Goal: Task Accomplishment & Management: Manage account settings

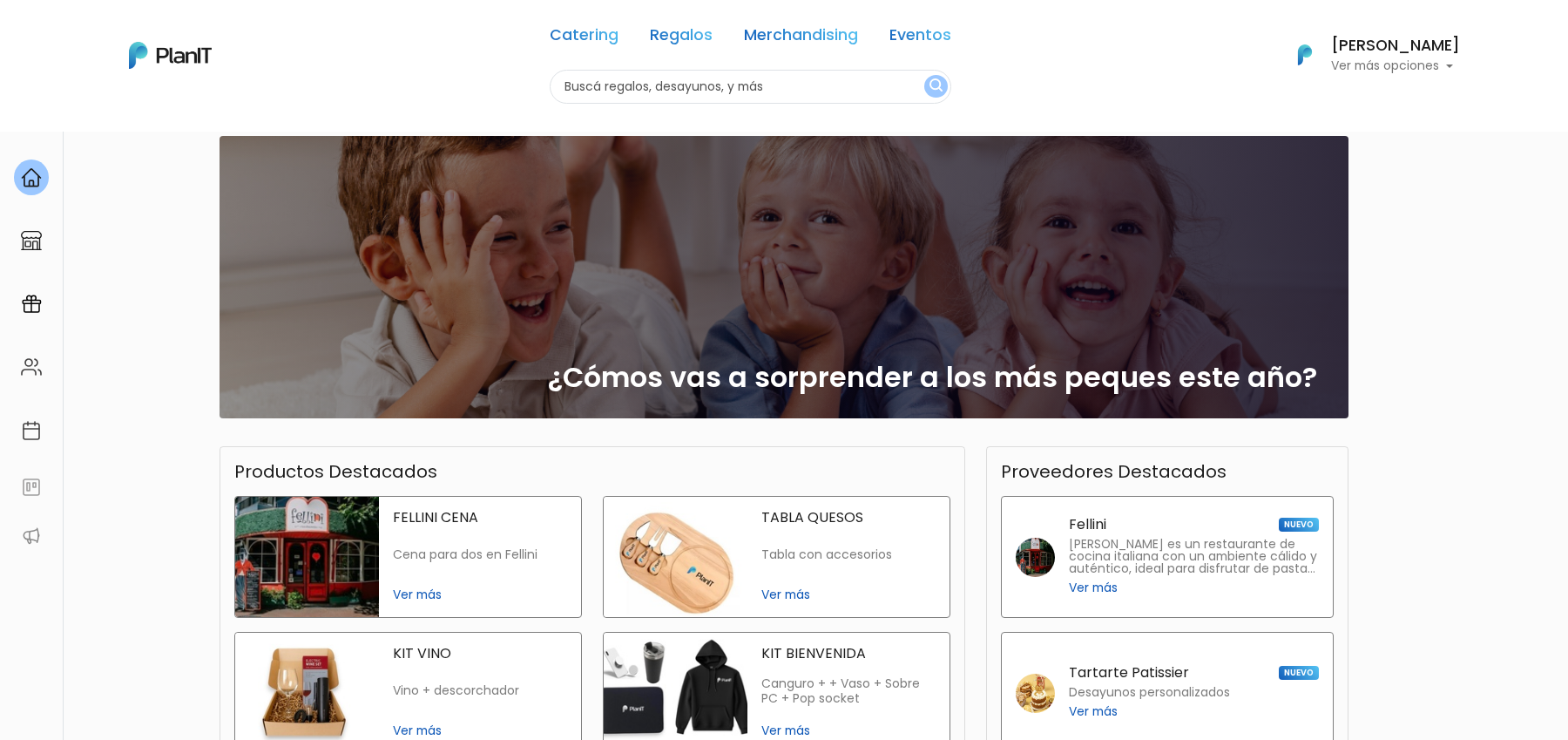
scroll to position [88, 0]
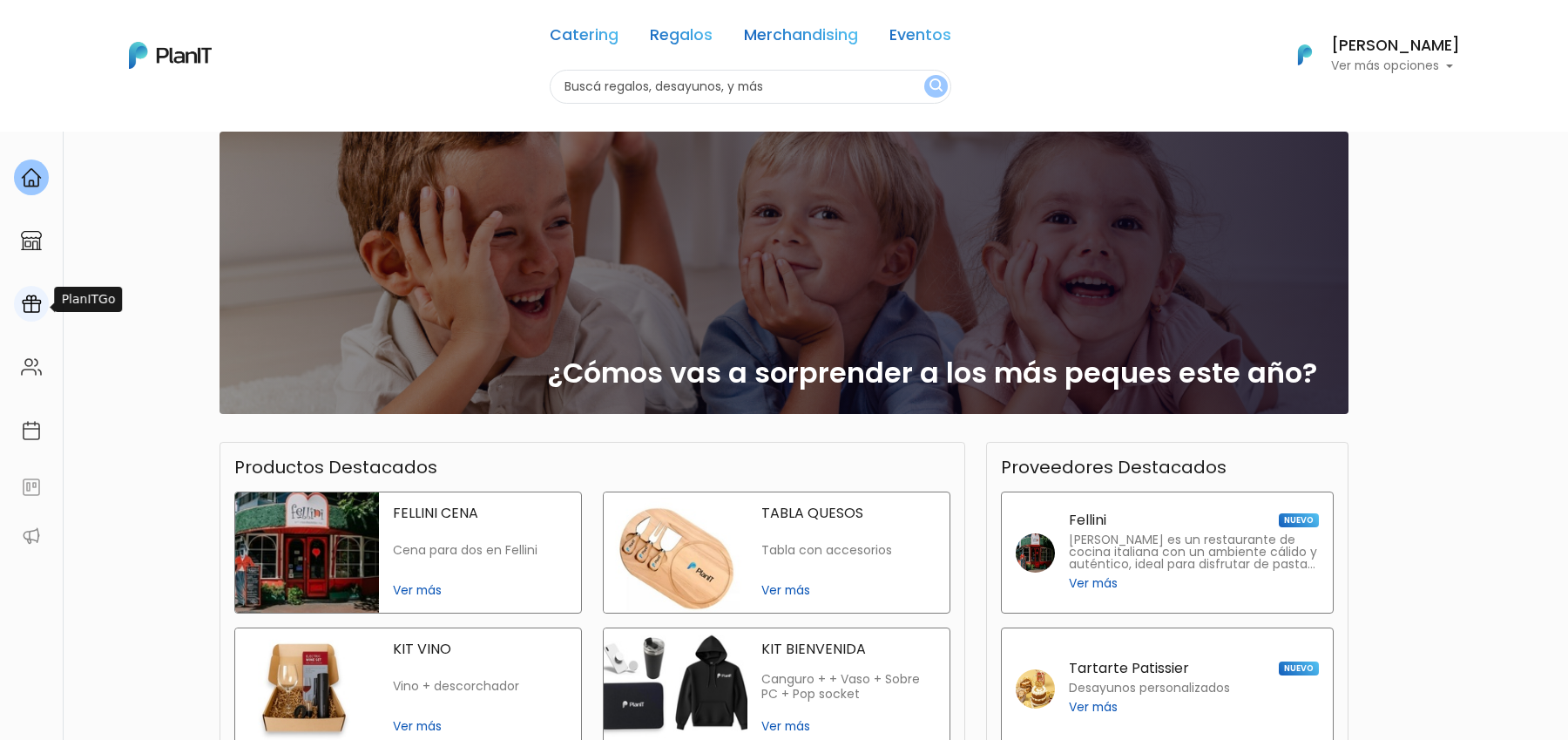
click at [29, 296] on img at bounding box center [30, 303] width 21 height 21
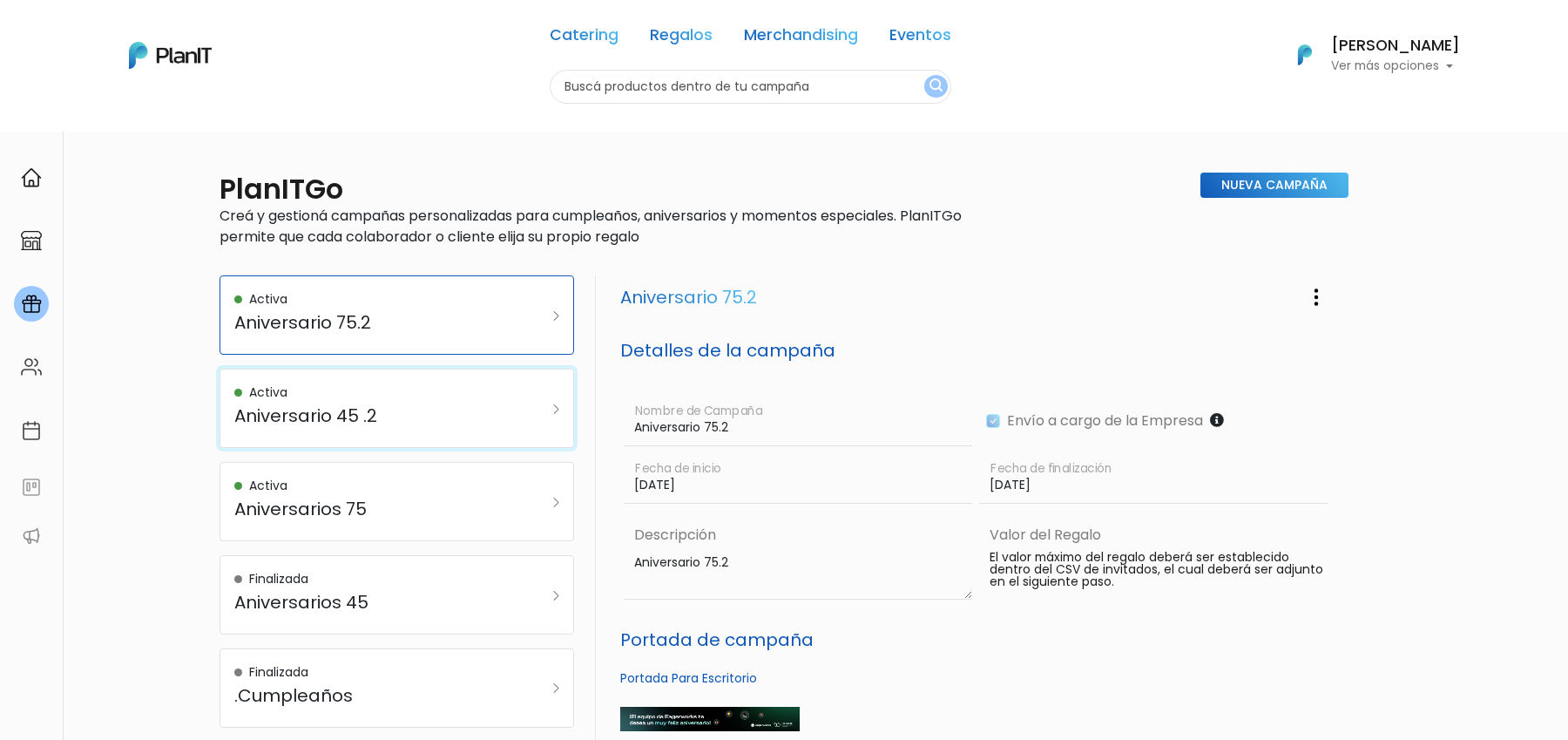
click at [408, 425] on div "Activa Aniversario 45 .2" at bounding box center [372, 408] width 276 height 50
click at [414, 523] on div "Activa Aniversarios 75" at bounding box center [372, 502] width 276 height 50
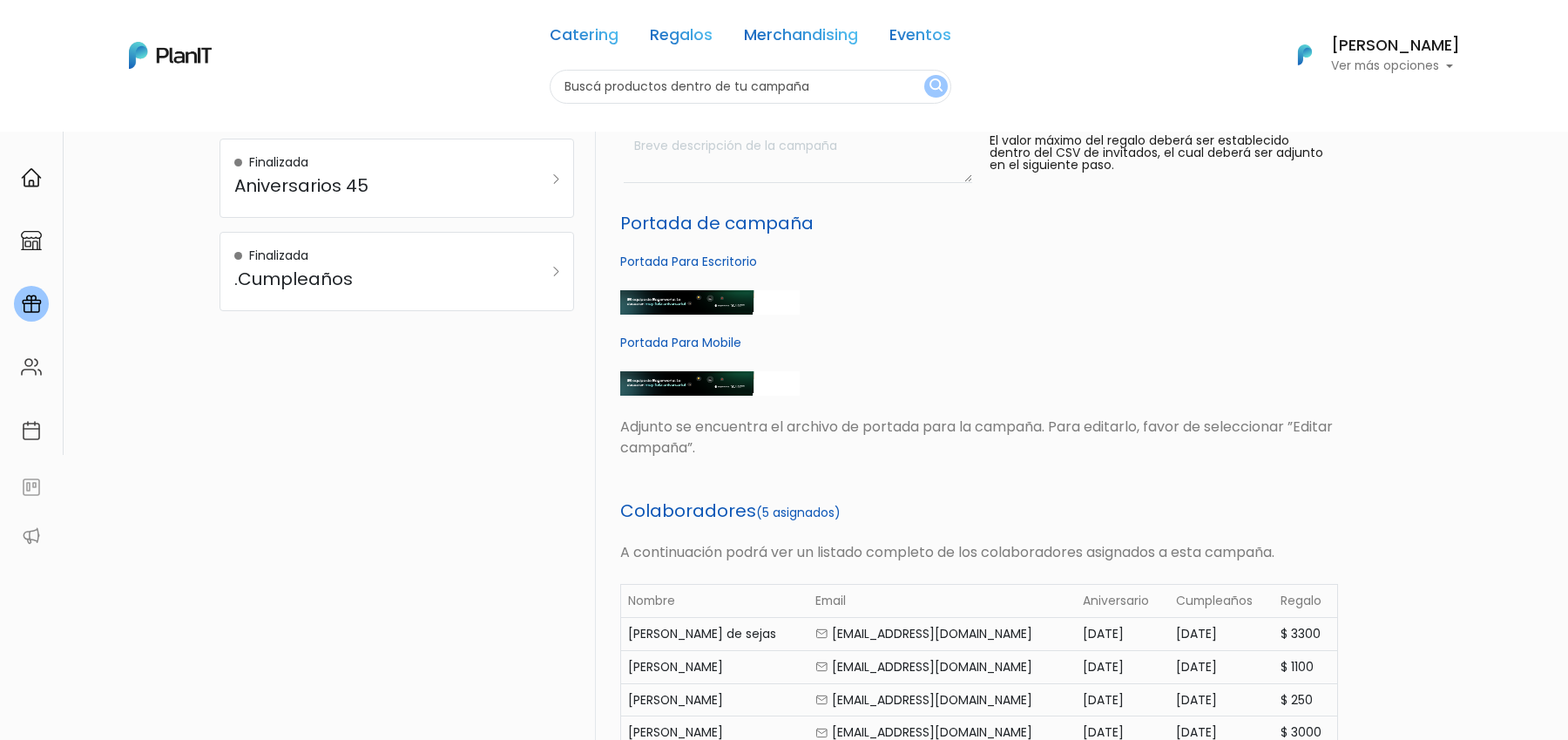
scroll to position [983, 0]
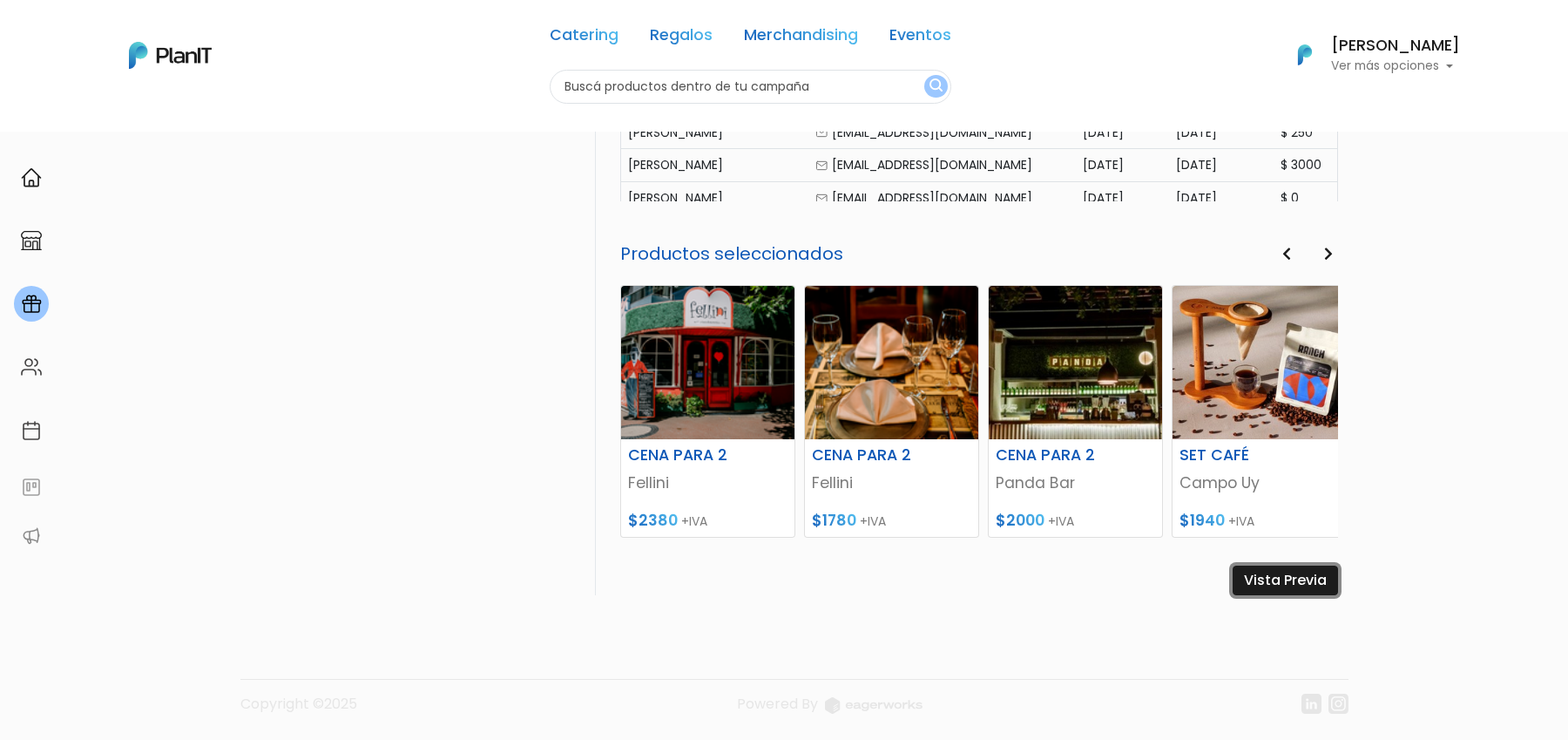
click at [1312, 579] on link "Vista Previa" at bounding box center [1284, 580] width 105 height 29
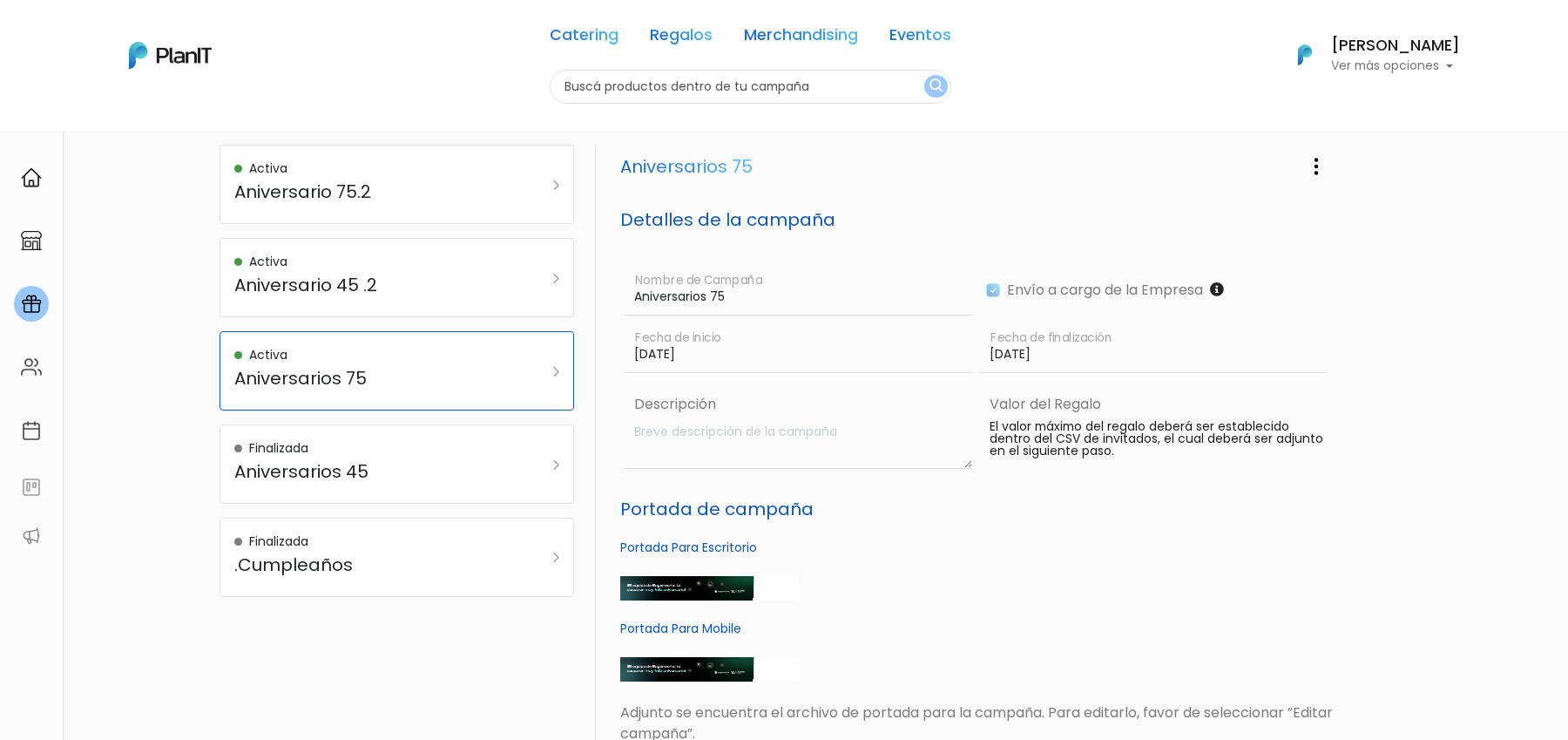
scroll to position [0, 0]
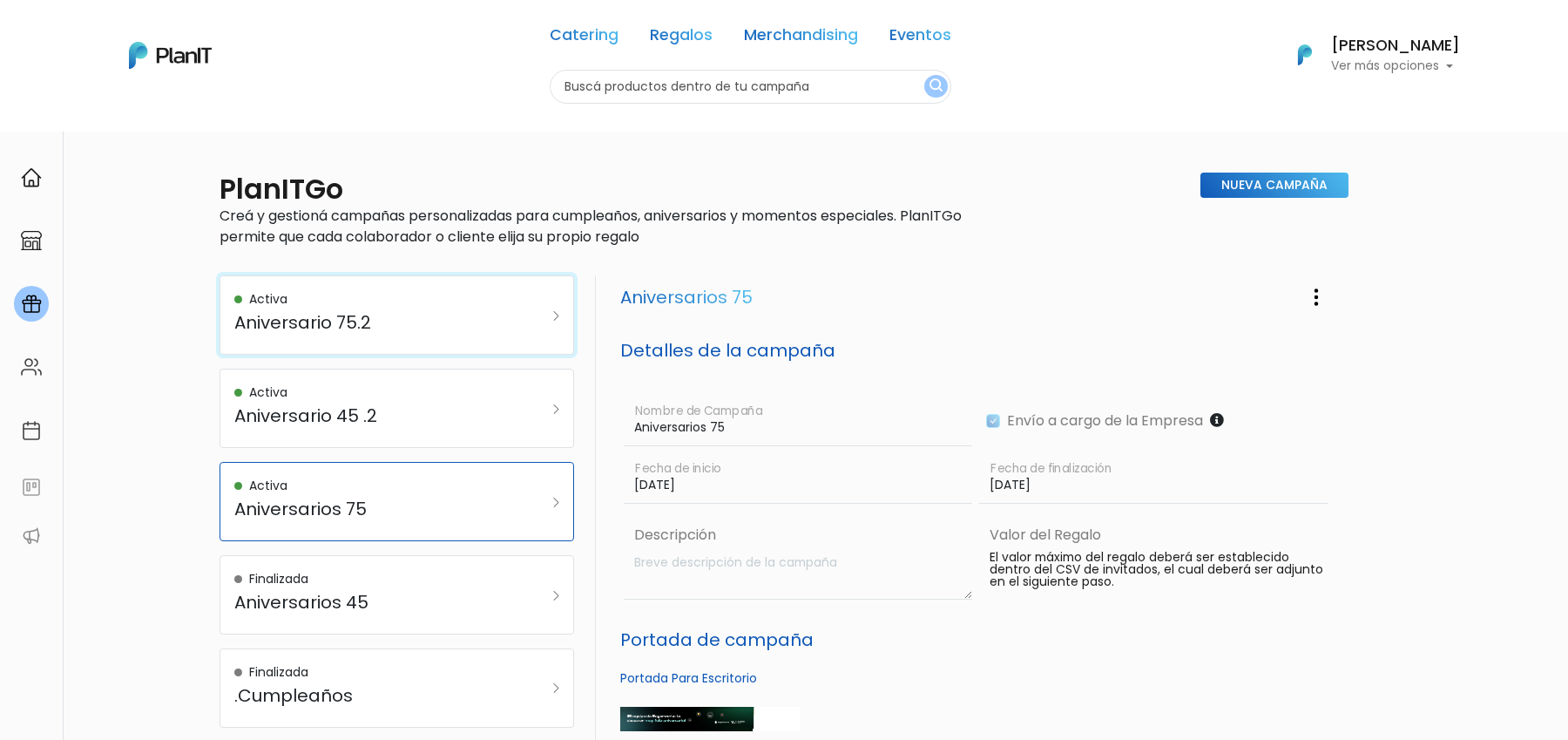
click at [403, 319] on h5 "Aniversario 75.2" at bounding box center [372, 322] width 276 height 21
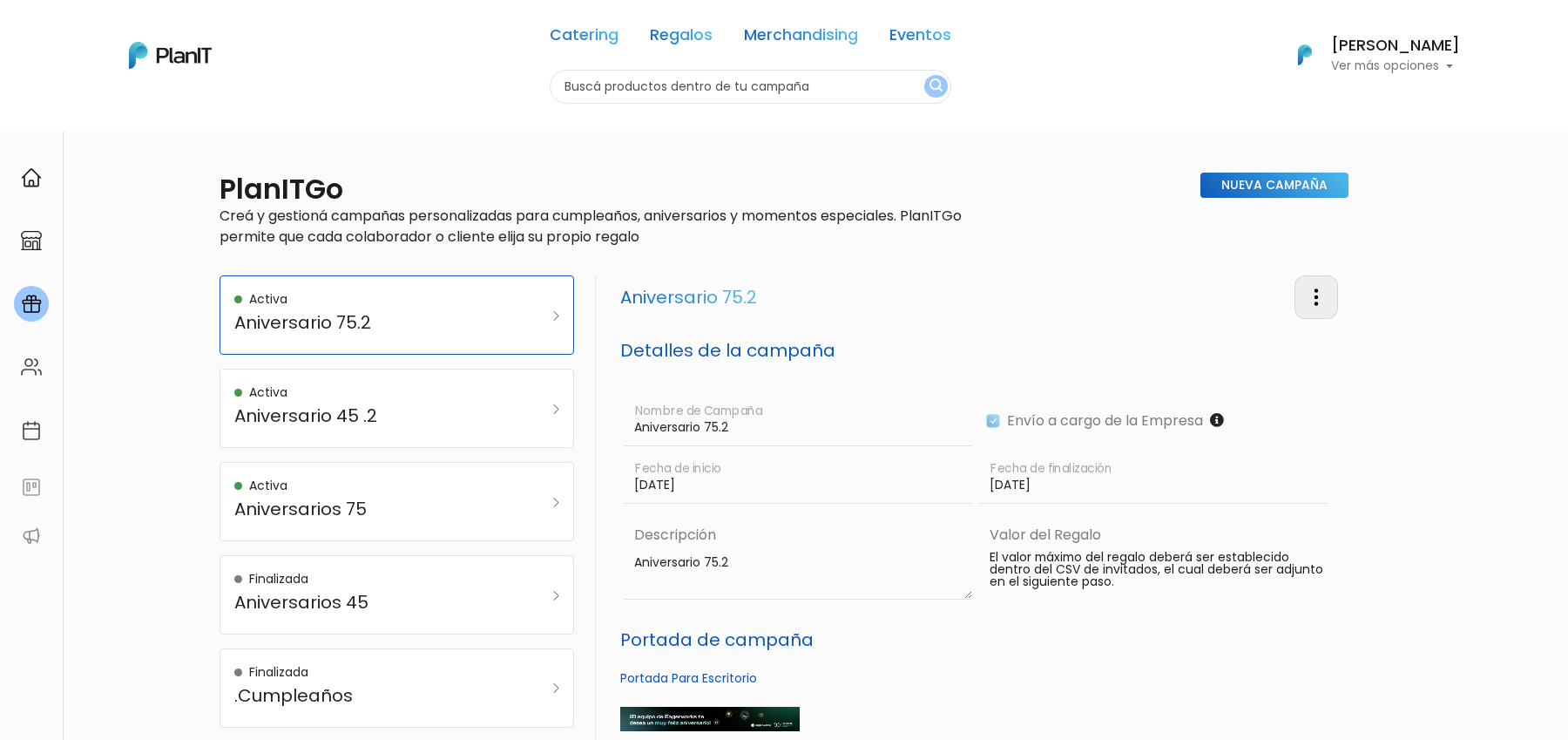
click at [1319, 289] on img "button" at bounding box center [1316, 296] width 21 height 21
click at [1261, 350] on link "Editar Campaña" at bounding box center [1259, 346] width 158 height 38
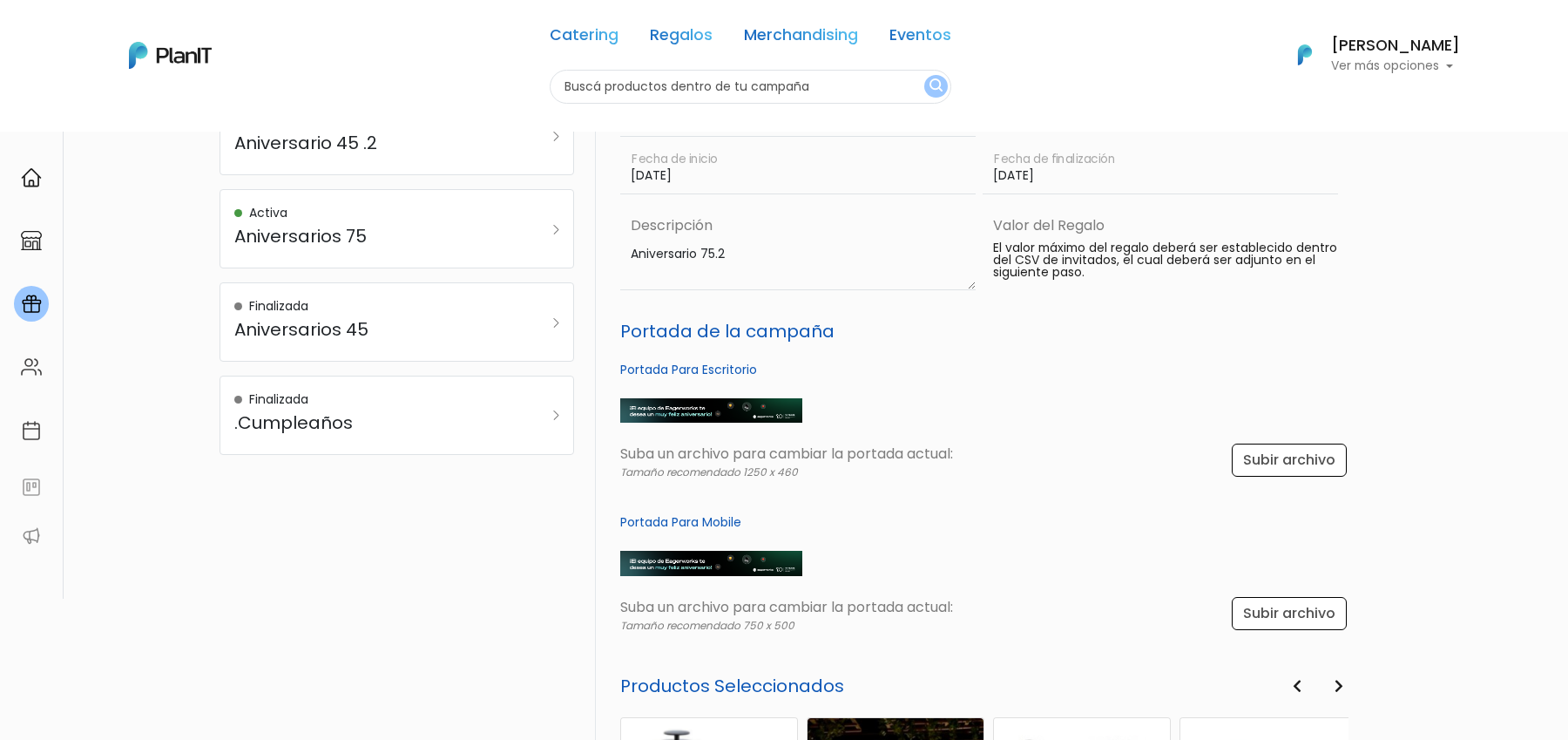
scroll to position [809, 0]
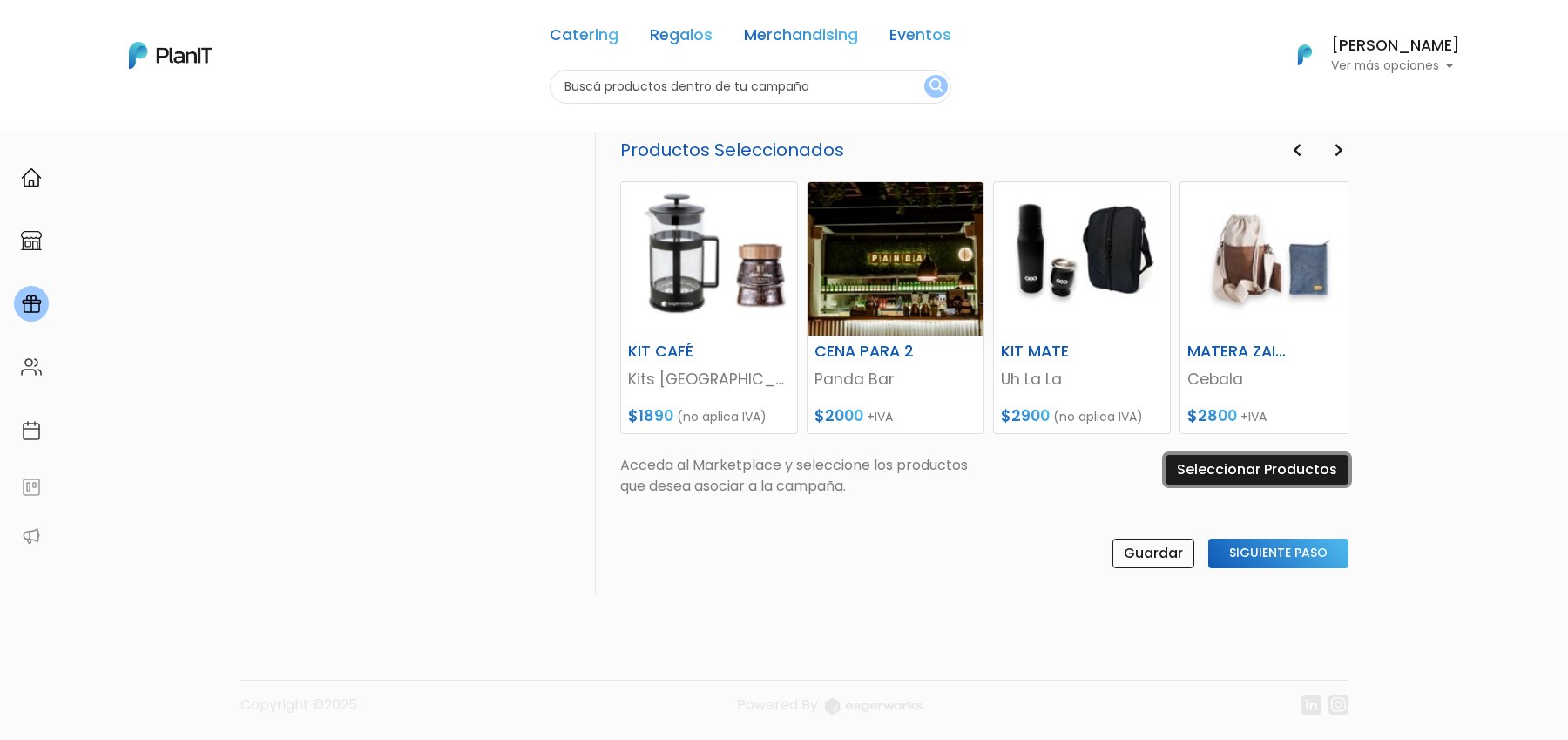
click at [1239, 463] on input "Seleccionar Productos" at bounding box center [1257, 469] width 183 height 29
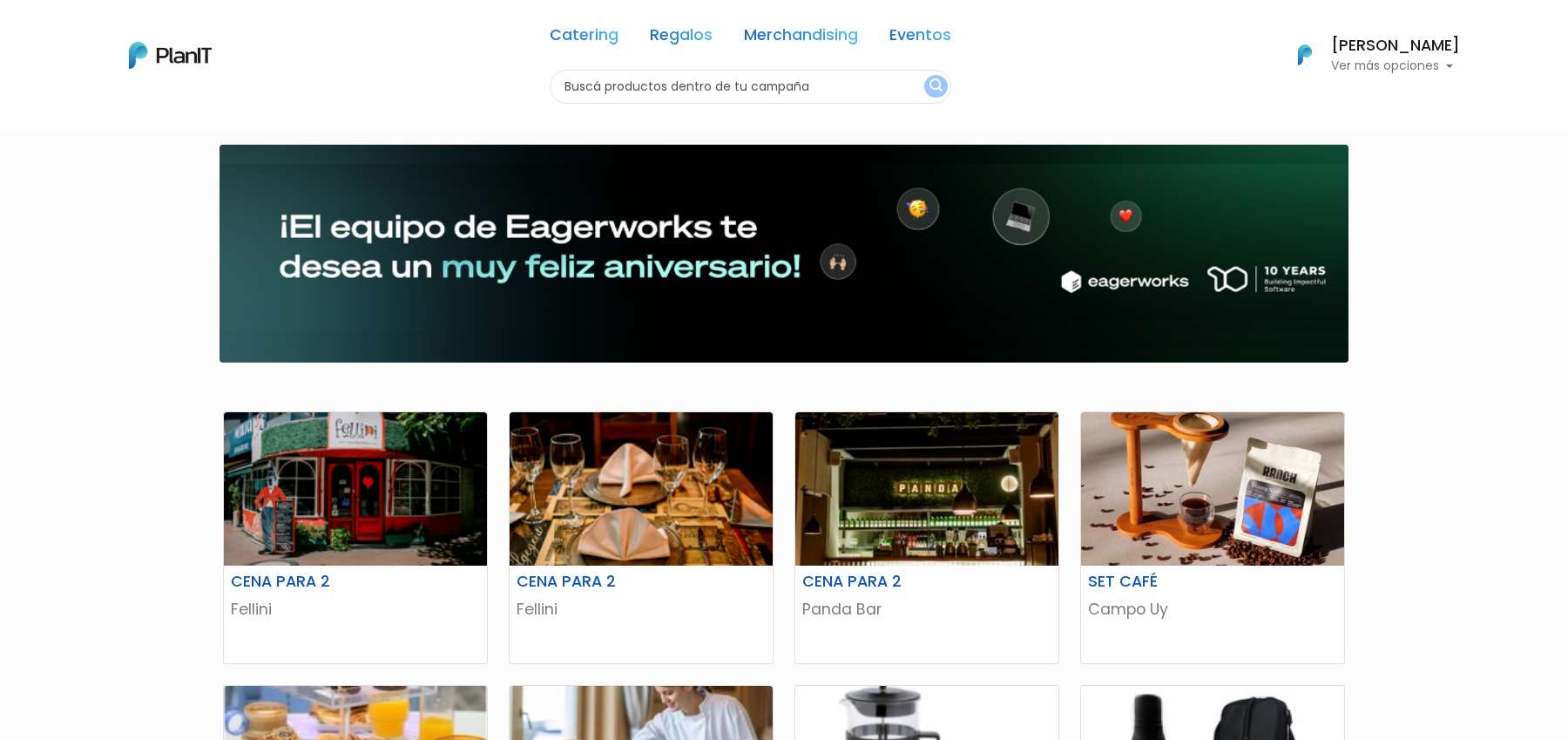
click at [1410, 54] on h6 "[PERSON_NAME]" at bounding box center [1394, 46] width 129 height 16
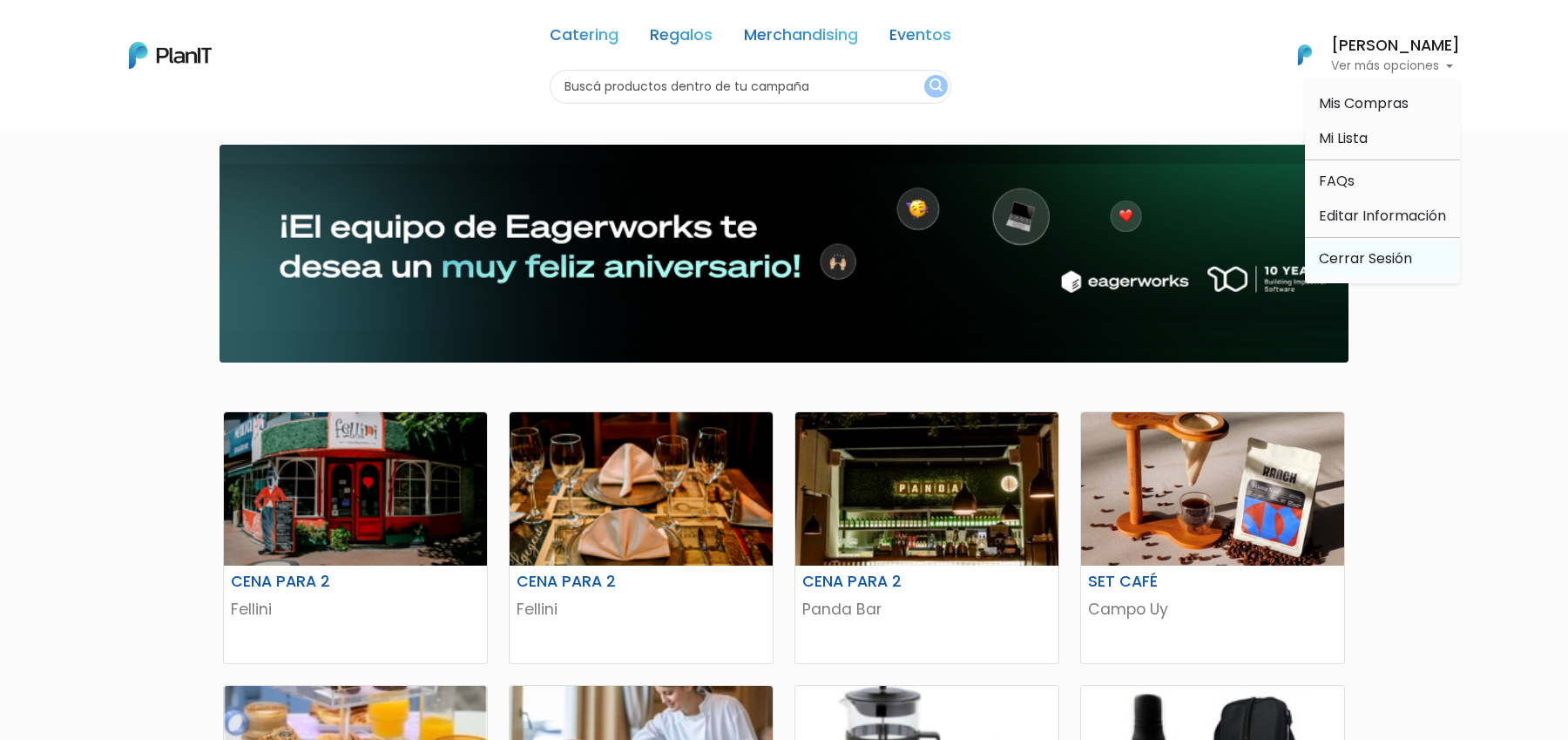
click at [1361, 249] on link "Cerrar Sesión" at bounding box center [1383, 259] width 155 height 35
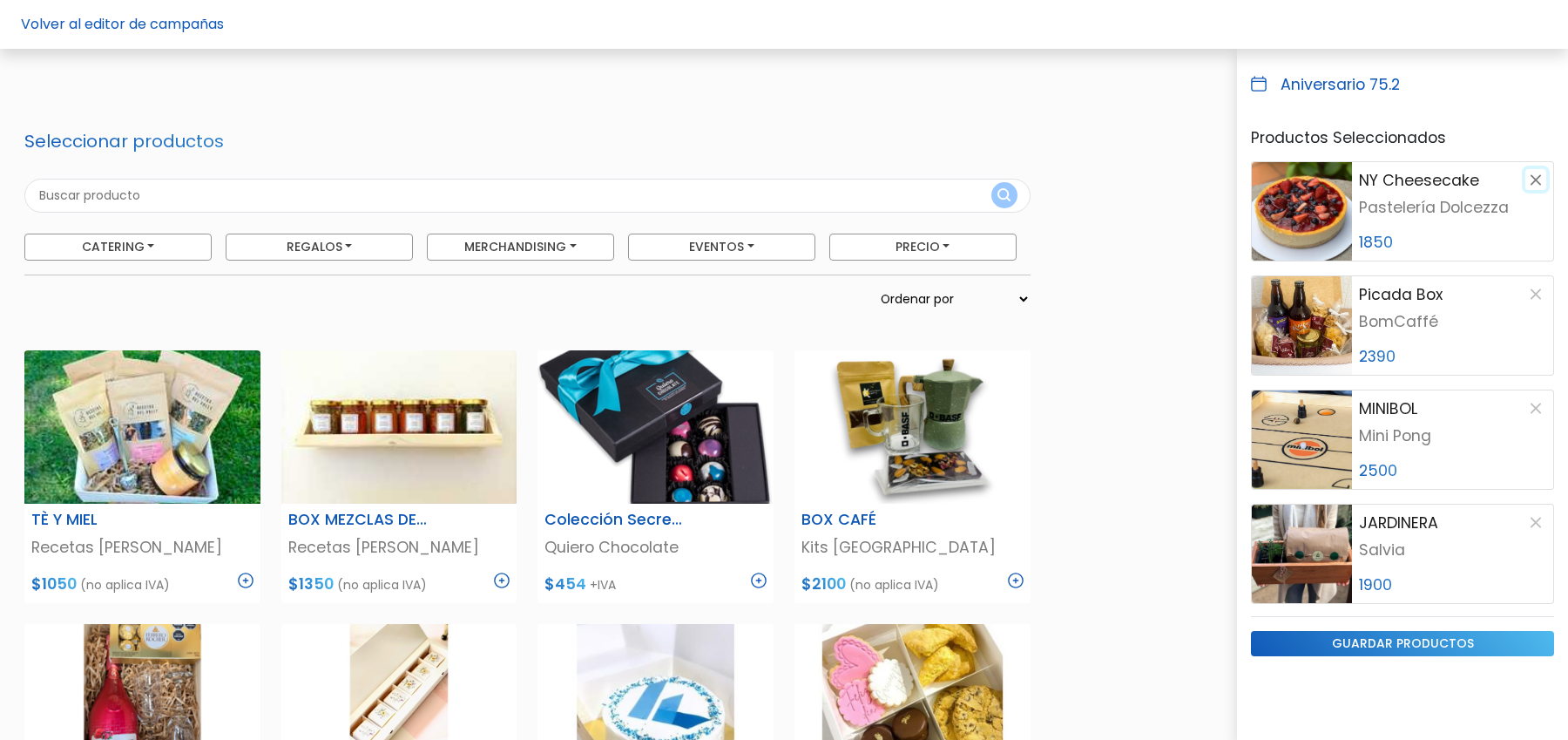
click at [1538, 176] on button "button" at bounding box center [1535, 179] width 21 height 21
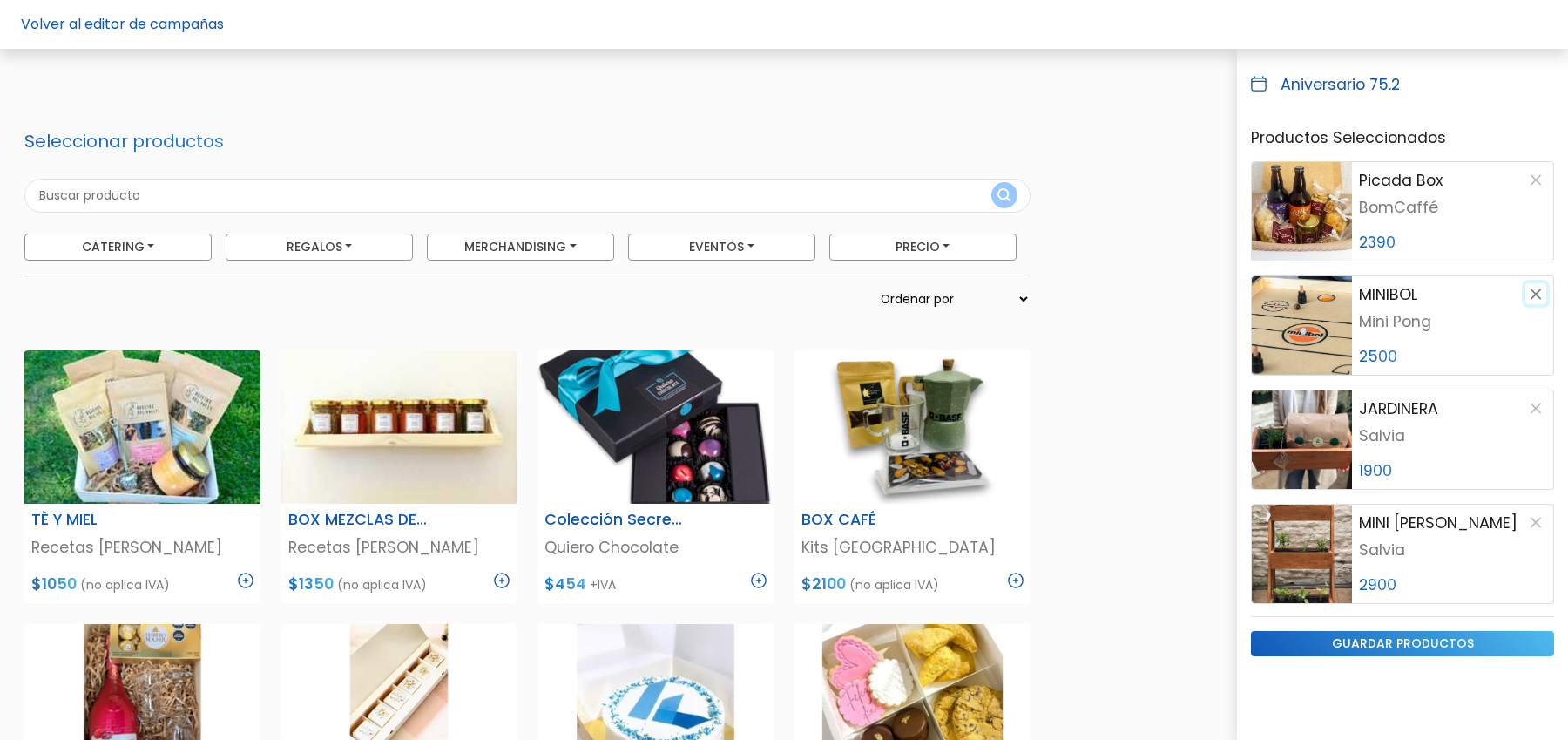
click at [1538, 290] on button "button" at bounding box center [1535, 292] width 21 height 21
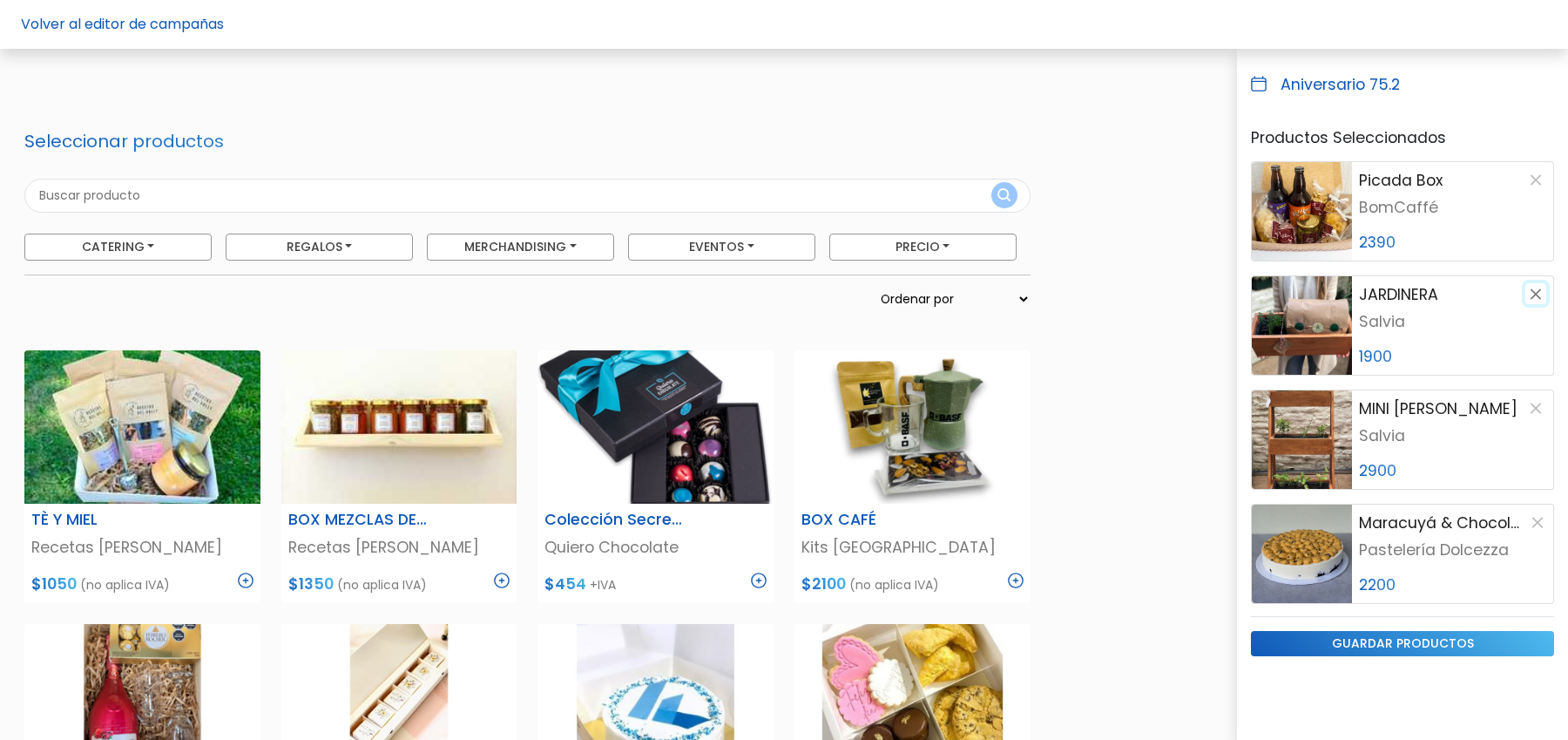
click at [1528, 291] on button "button" at bounding box center [1535, 292] width 21 height 21
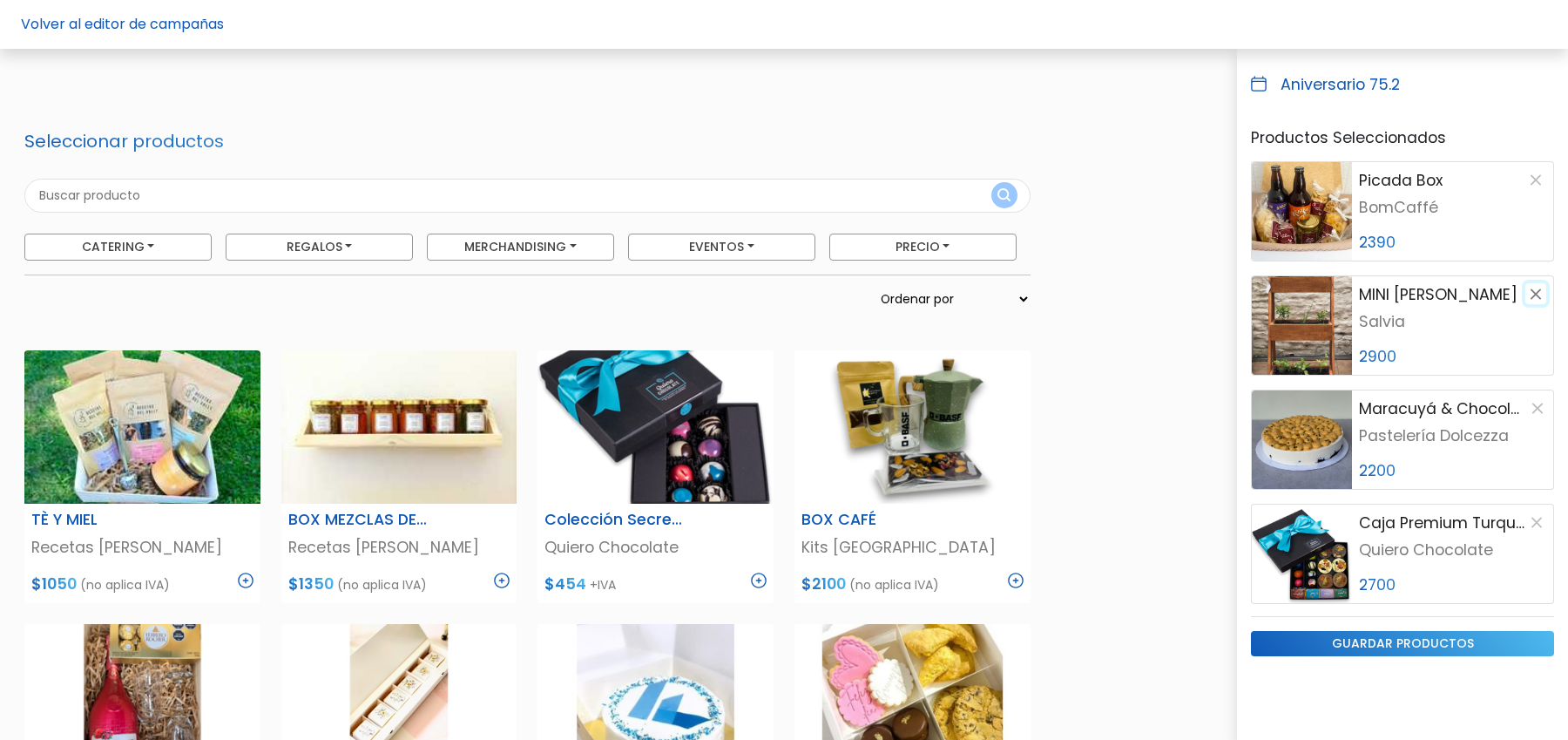
click at [1528, 291] on button "button" at bounding box center [1535, 292] width 21 height 21
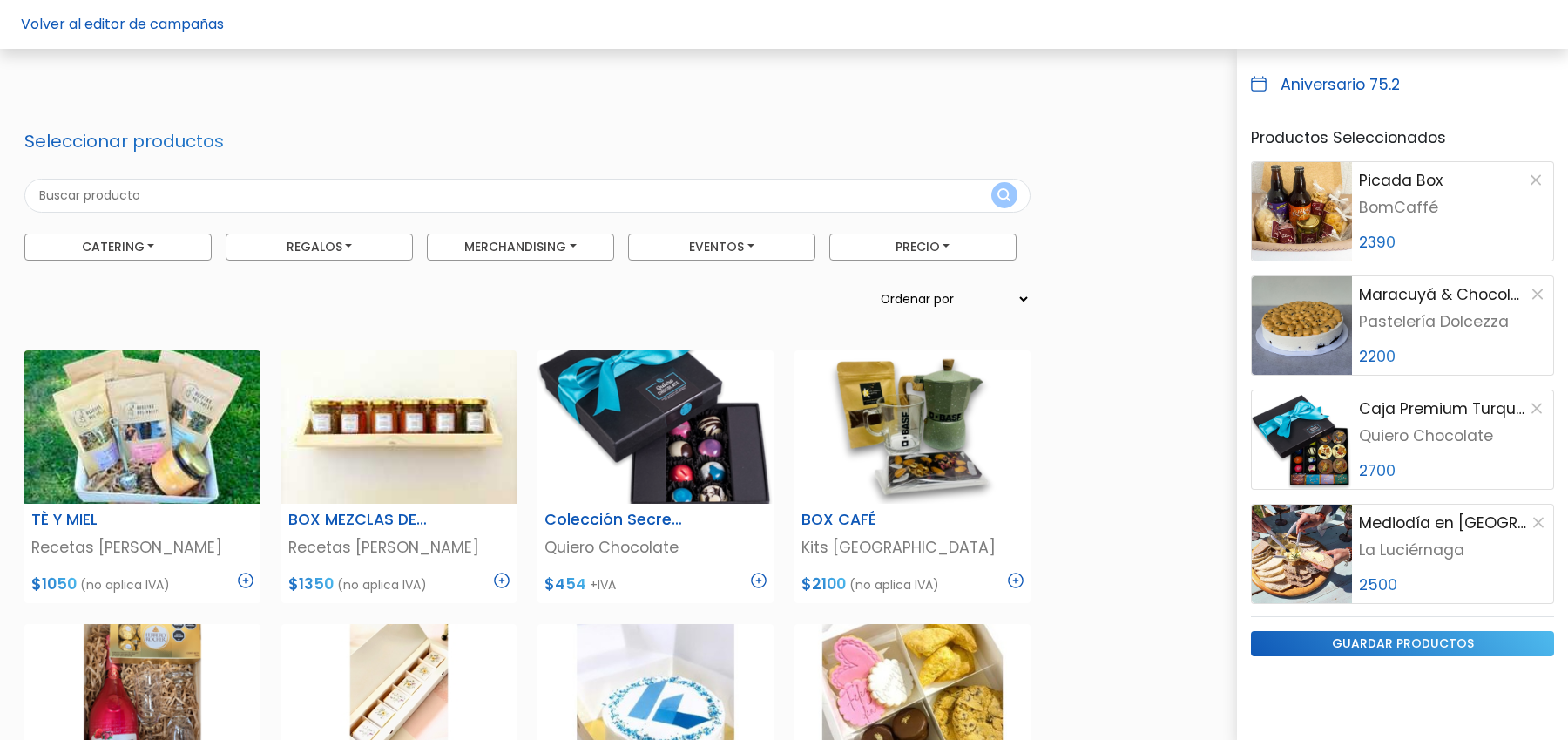
click at [1528, 291] on p "Maracuyá & Chocolate Blanco" at bounding box center [1443, 293] width 170 height 23
click at [1541, 291] on button "button" at bounding box center [1538, 292] width 18 height 21
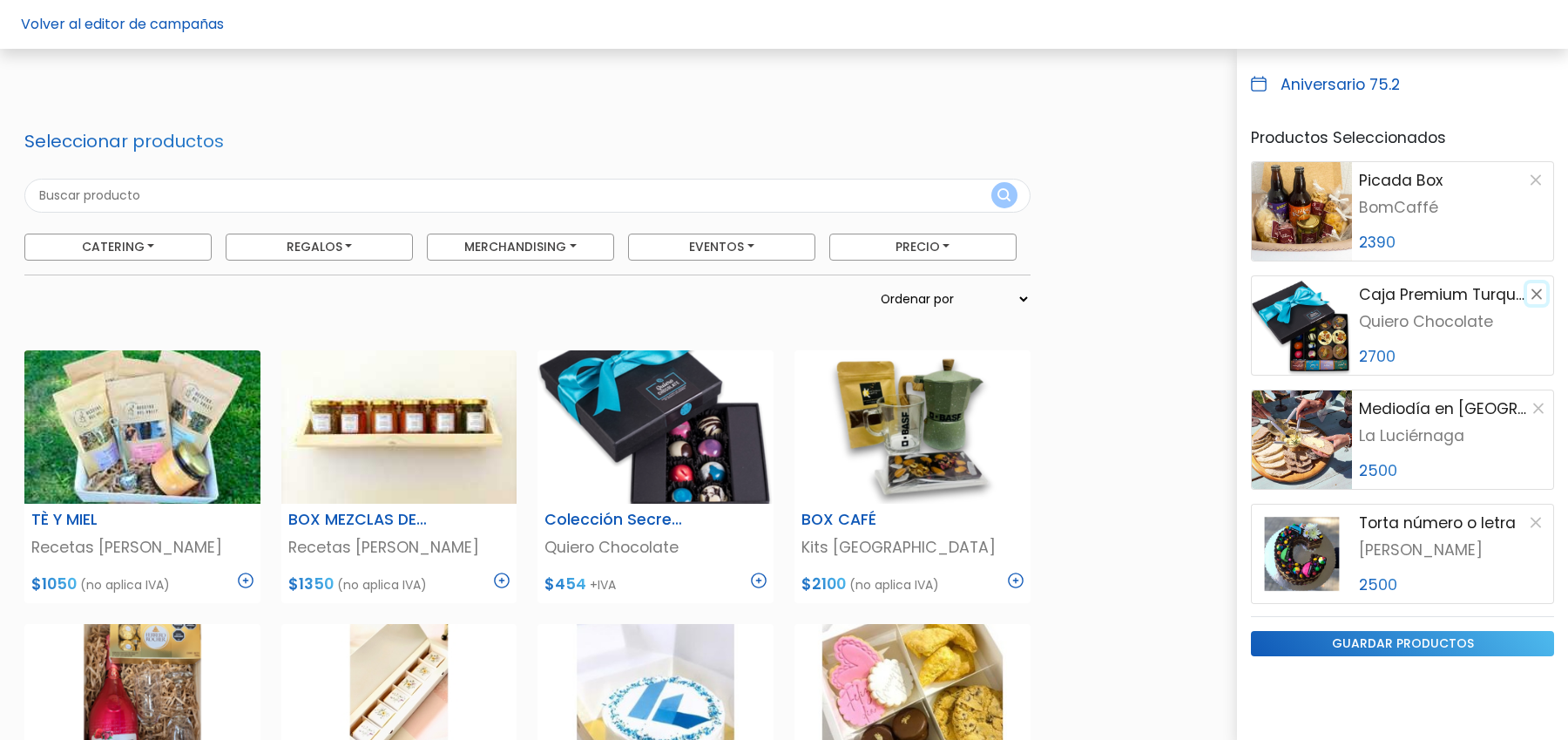
click at [1541, 291] on button "button" at bounding box center [1537, 292] width 20 height 21
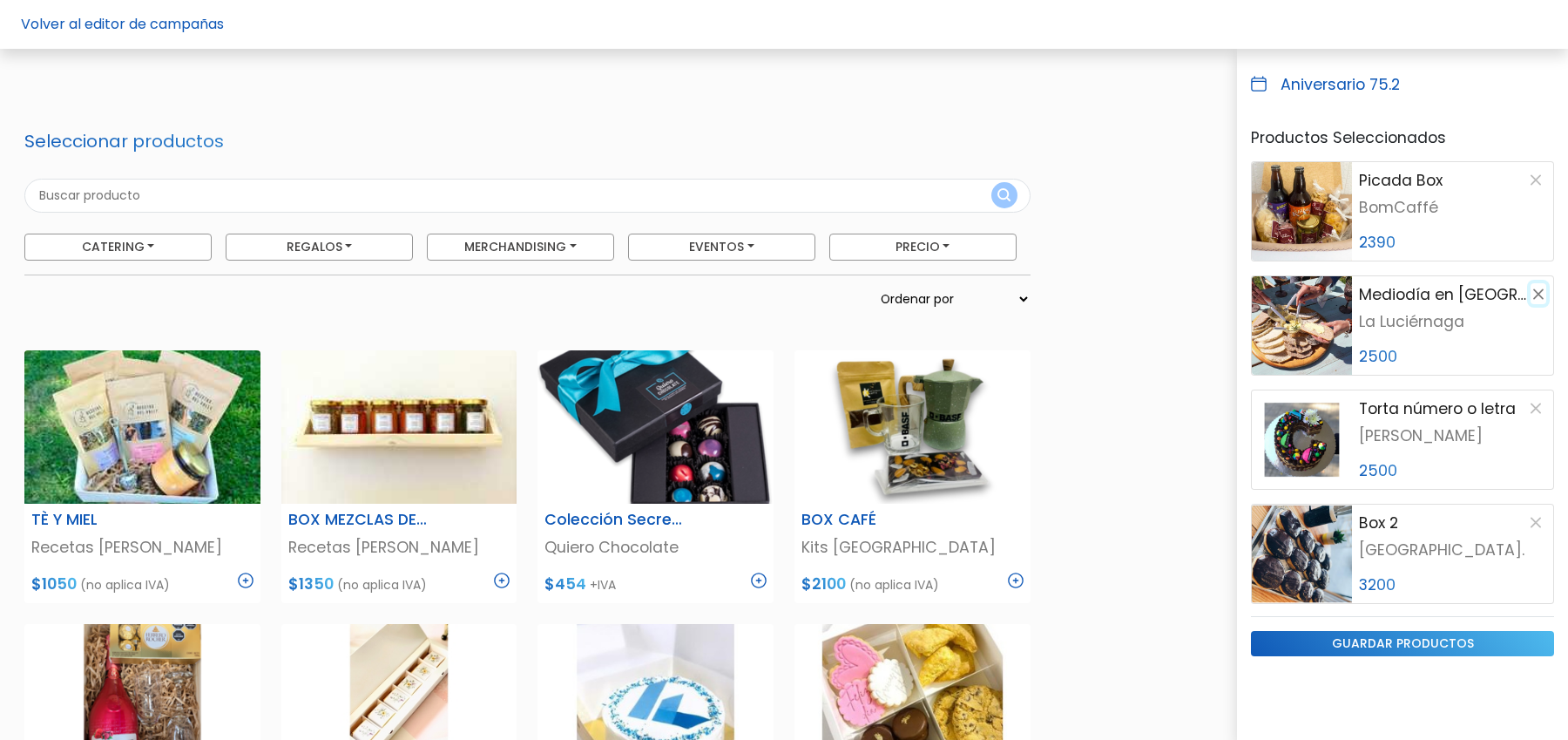
click at [1541, 291] on button "button" at bounding box center [1539, 292] width 16 height 21
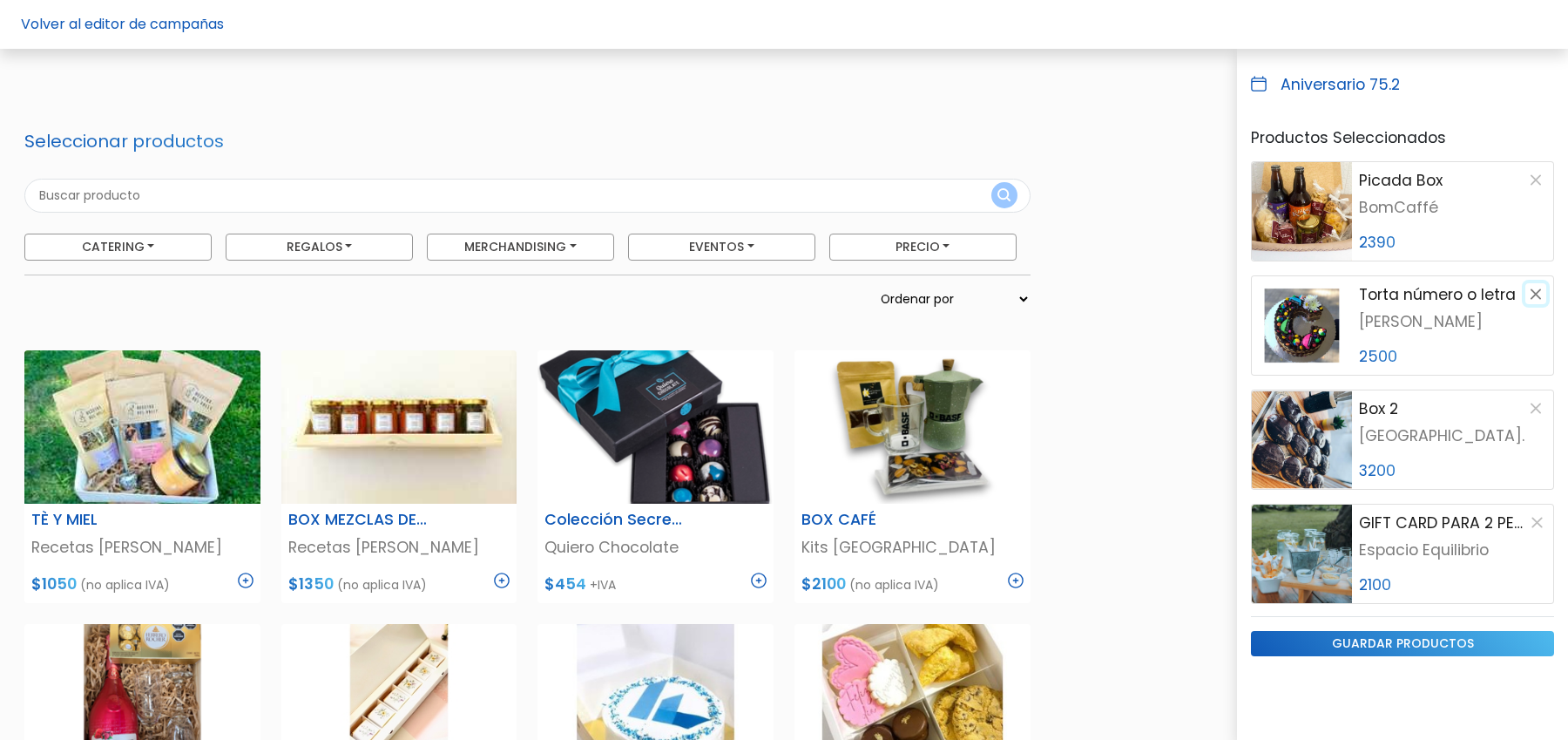
click at [1541, 291] on button "button" at bounding box center [1535, 292] width 21 height 21
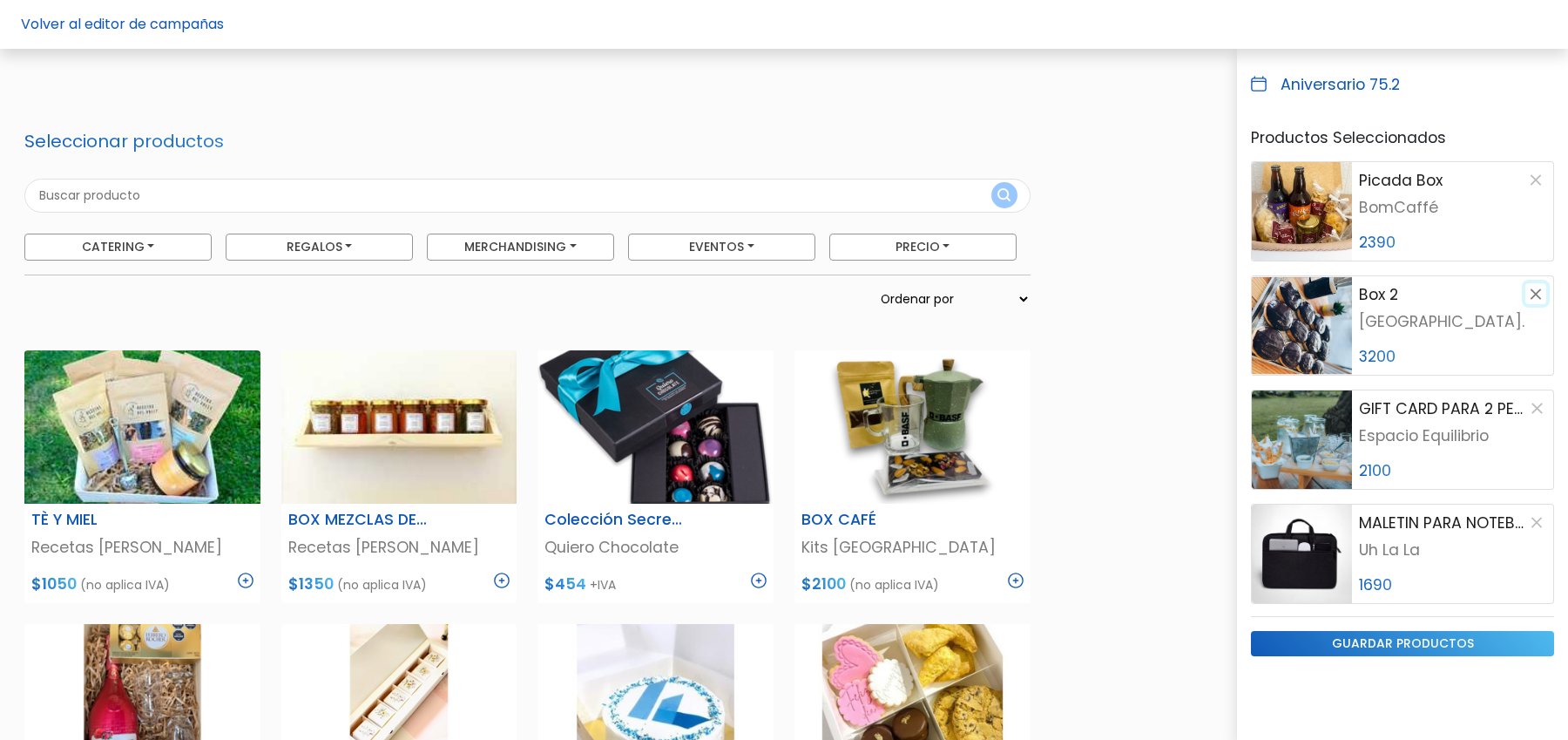
click at [1541, 291] on button "button" at bounding box center [1535, 292] width 21 height 21
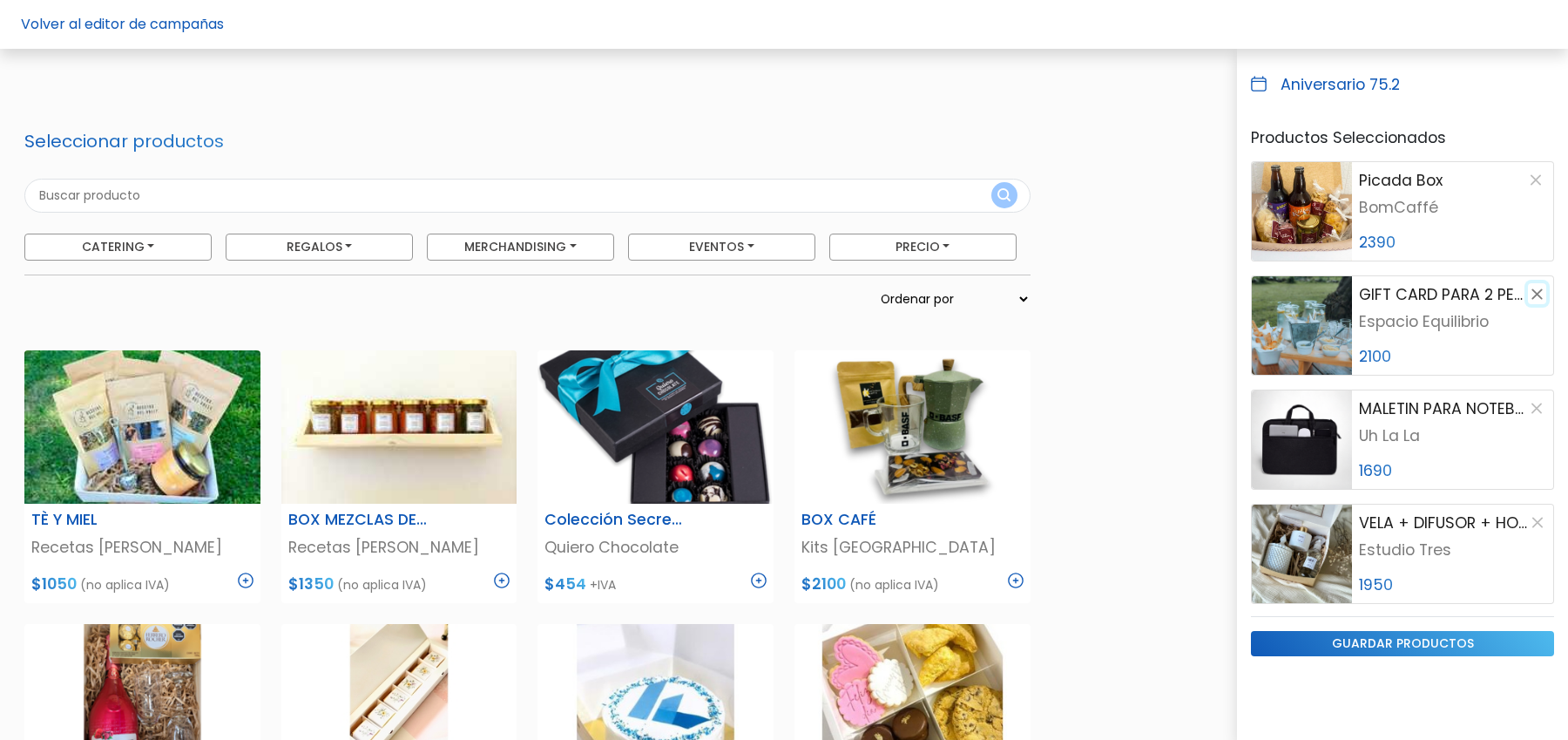
click at [1541, 291] on button "button" at bounding box center [1537, 292] width 19 height 21
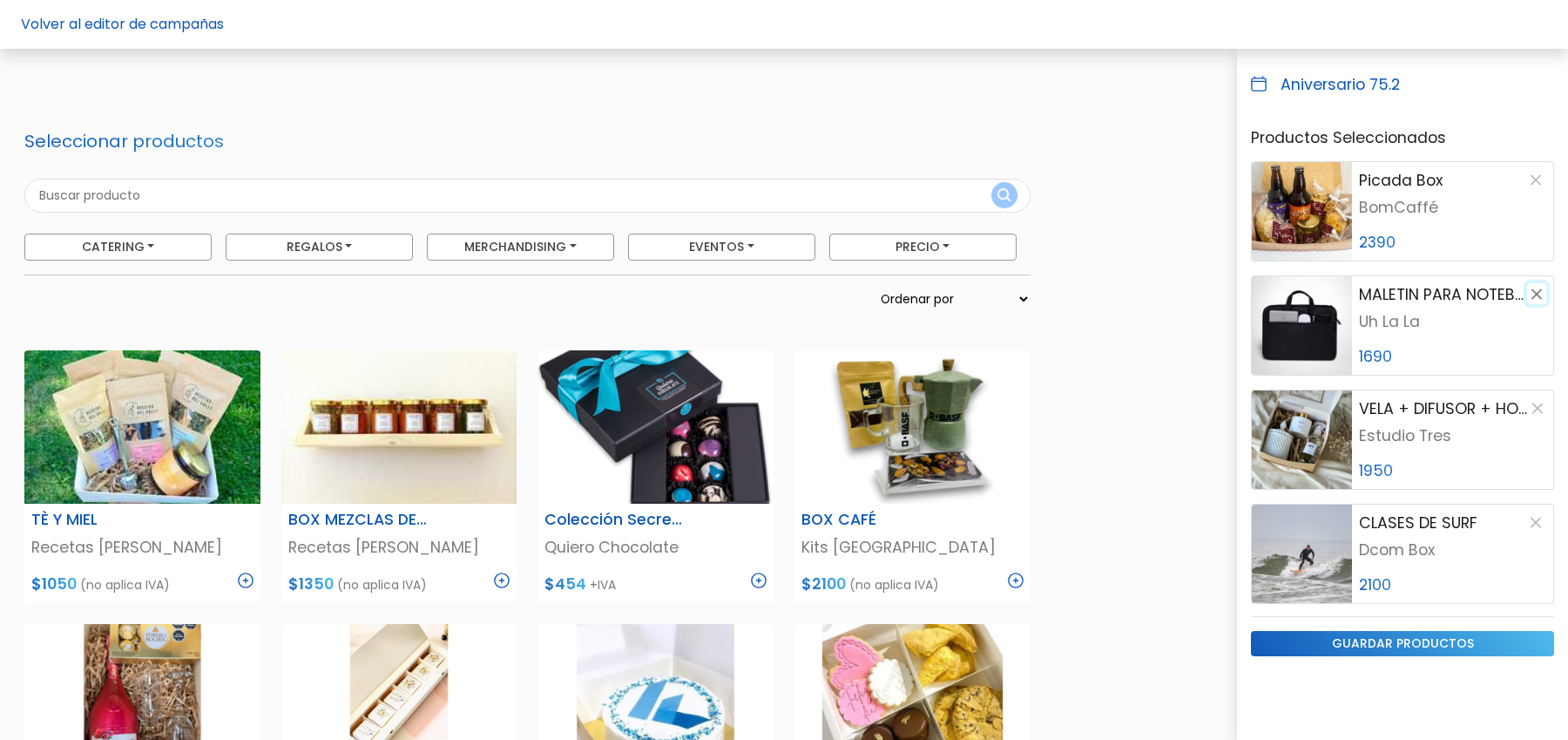
click at [1538, 295] on button "button" at bounding box center [1537, 292] width 20 height 21
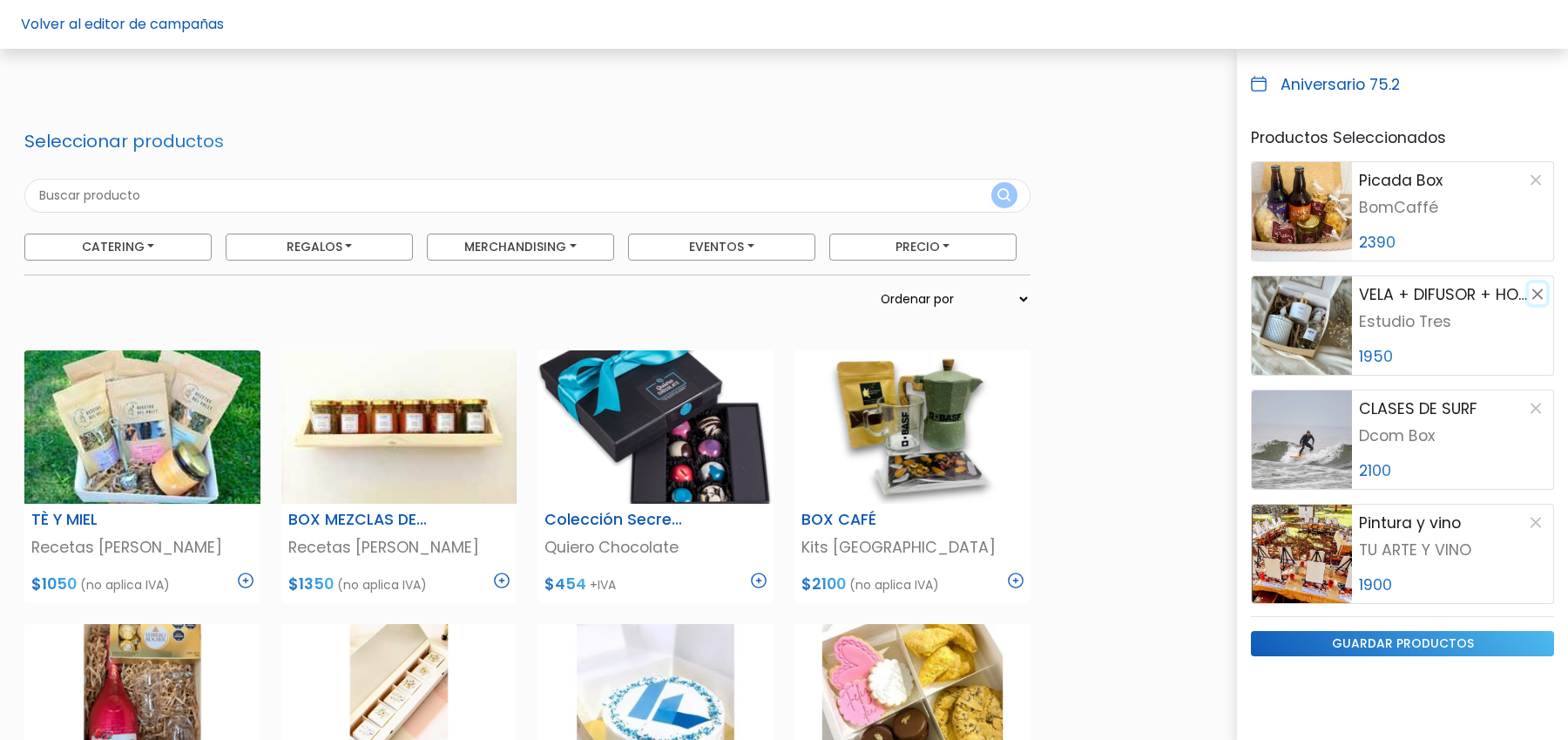
click at [1538, 295] on button "button" at bounding box center [1538, 292] width 18 height 21
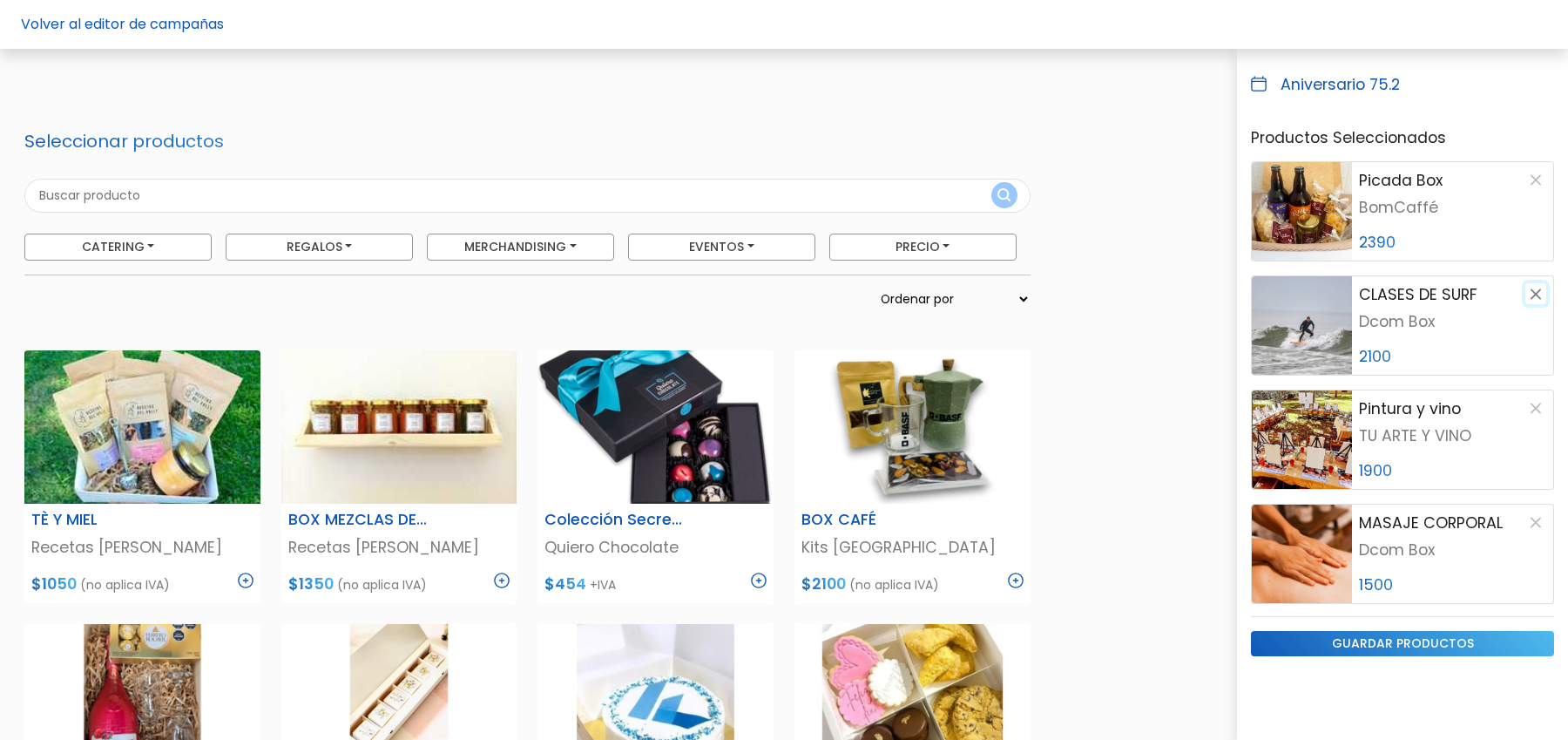
click at [1538, 295] on button "button" at bounding box center [1535, 292] width 21 height 21
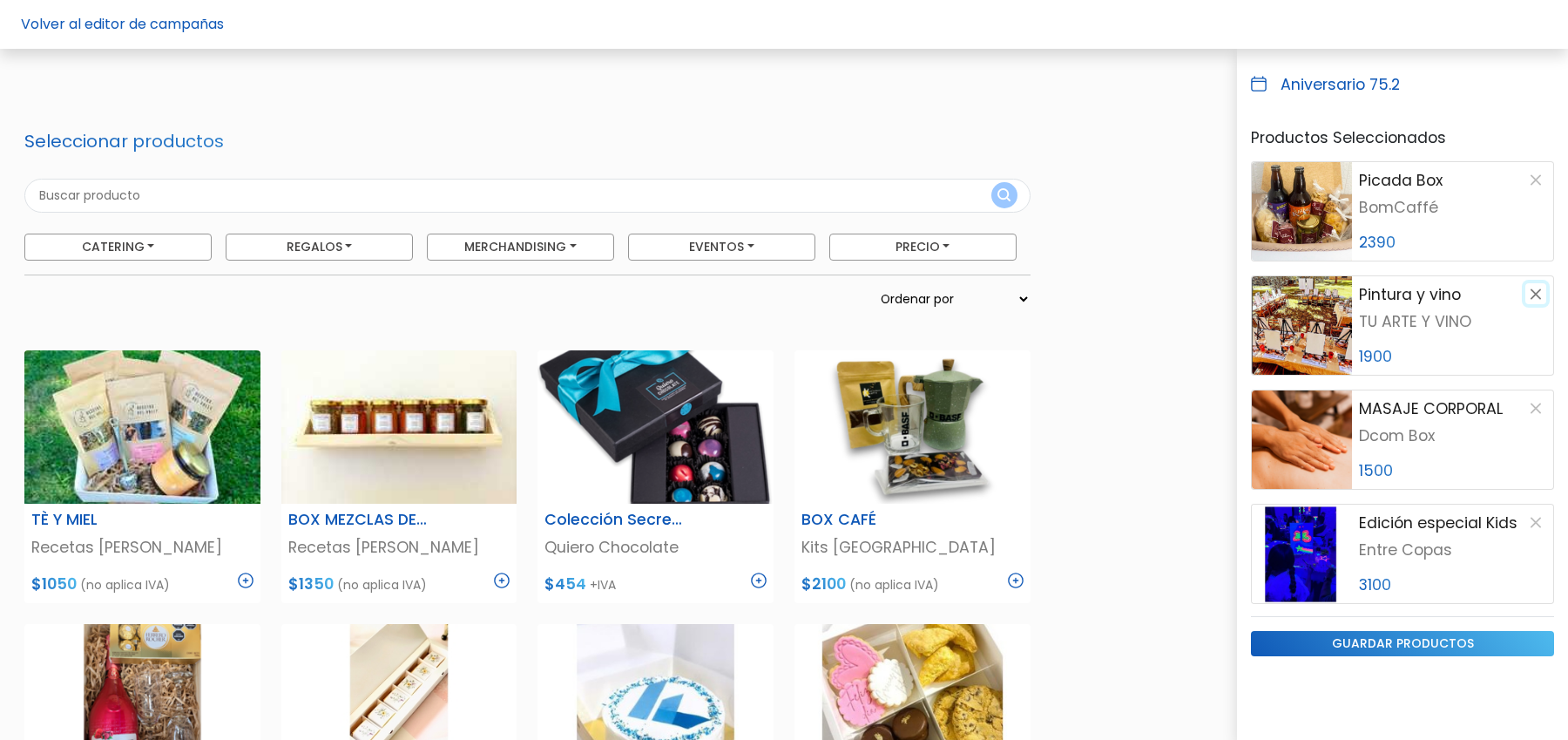
click at [1538, 295] on button "button" at bounding box center [1535, 292] width 21 height 21
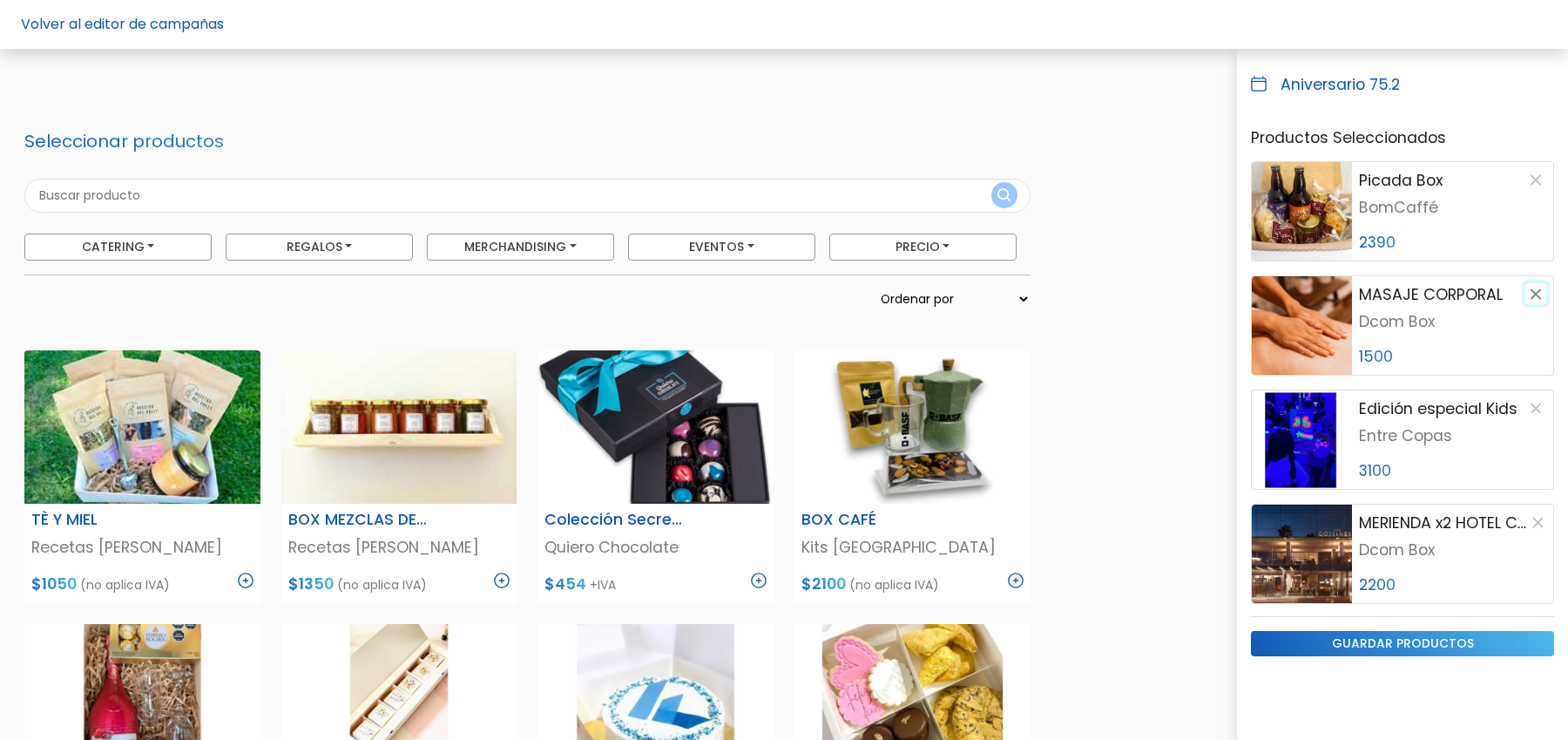
click at [1532, 283] on button "button" at bounding box center [1535, 292] width 21 height 21
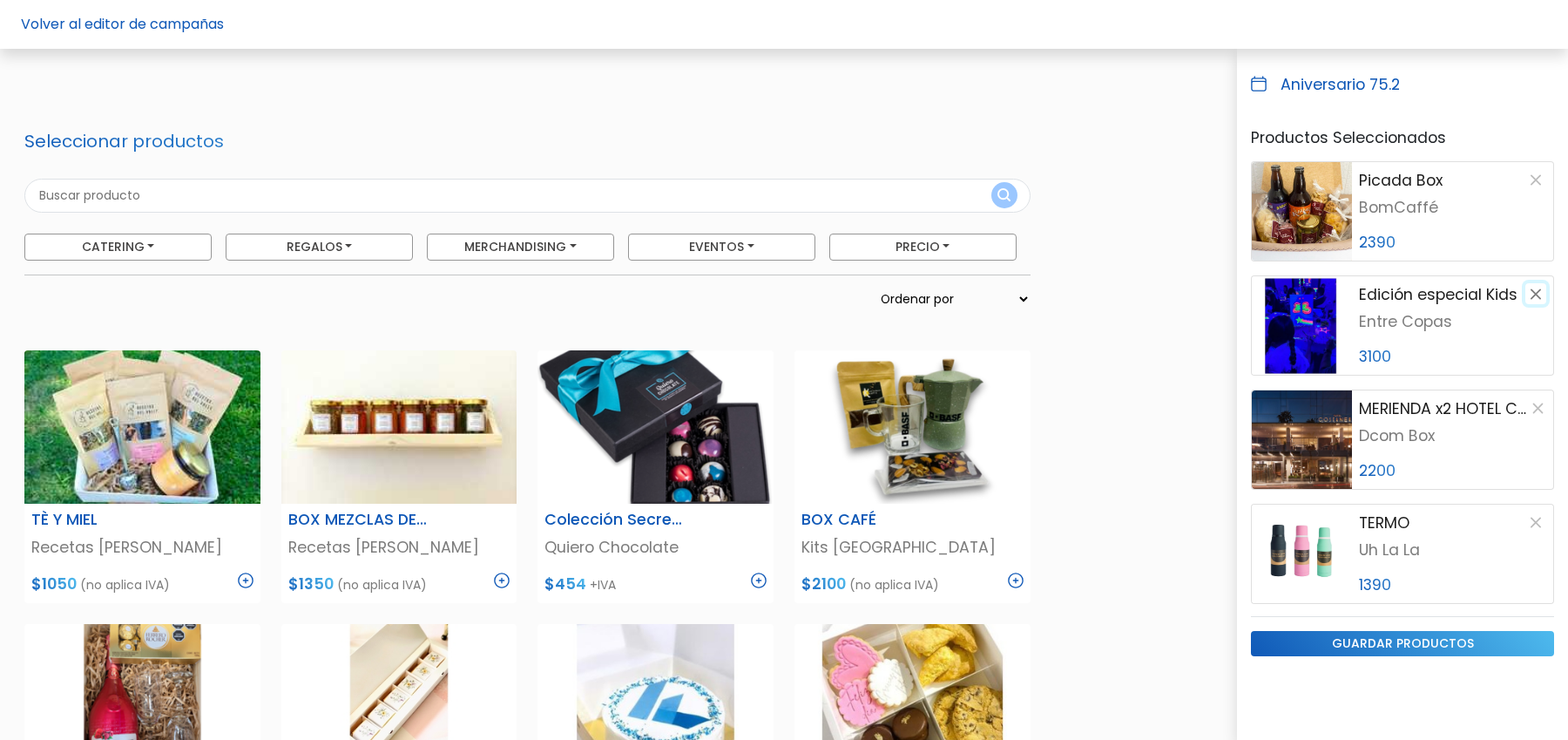
click at [1532, 283] on button "button" at bounding box center [1535, 292] width 21 height 21
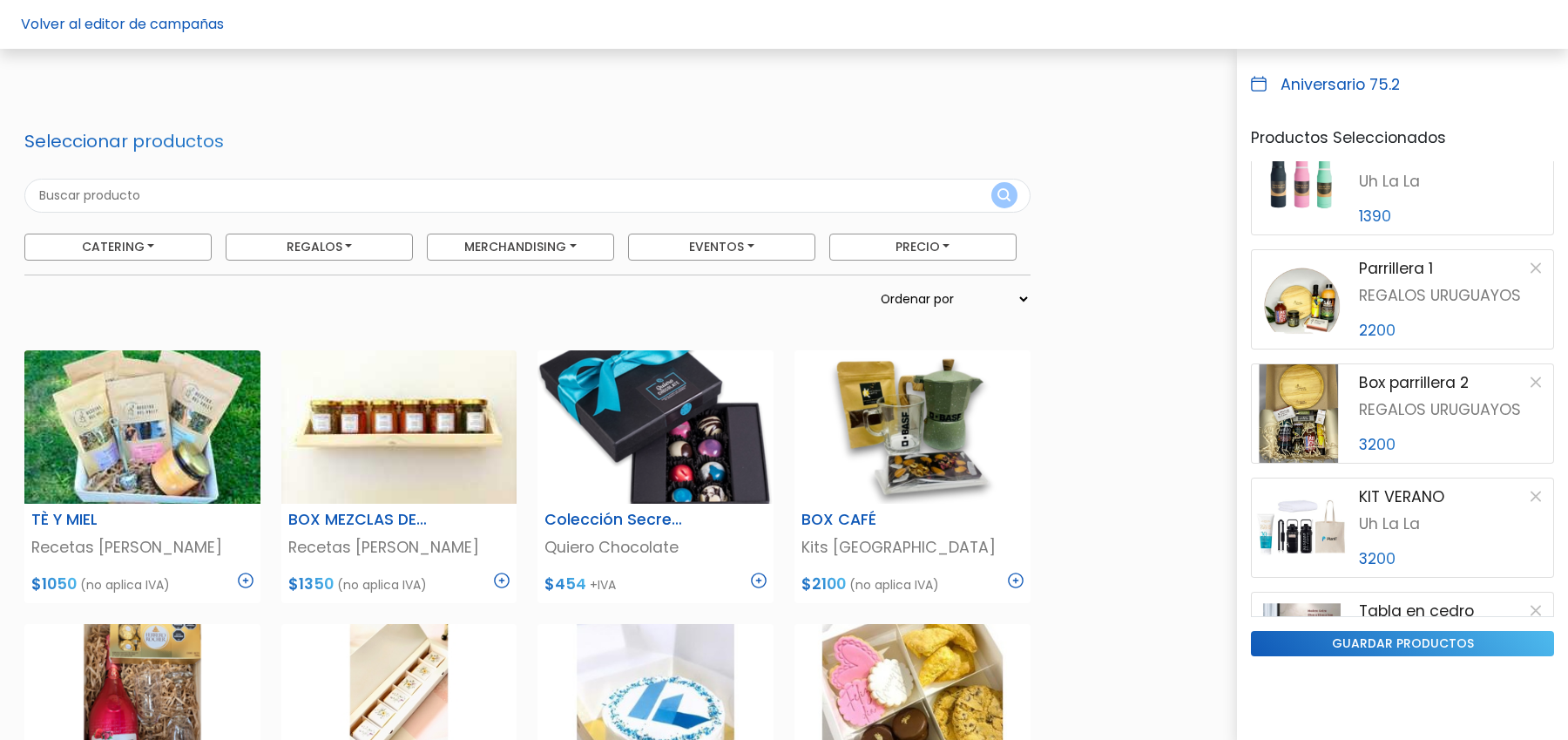
scroll to position [261, 0]
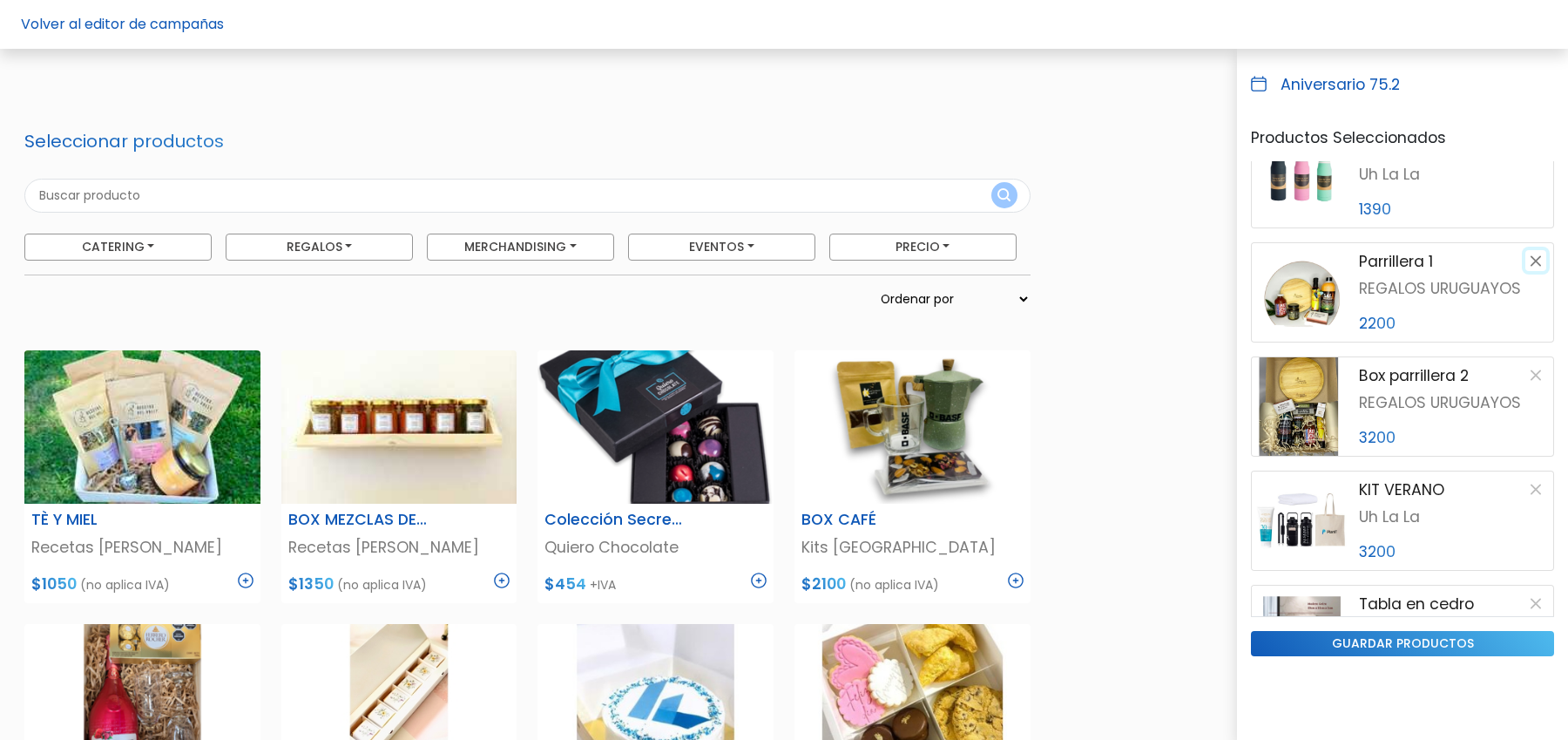
click at [1531, 264] on button "button" at bounding box center [1535, 260] width 21 height 21
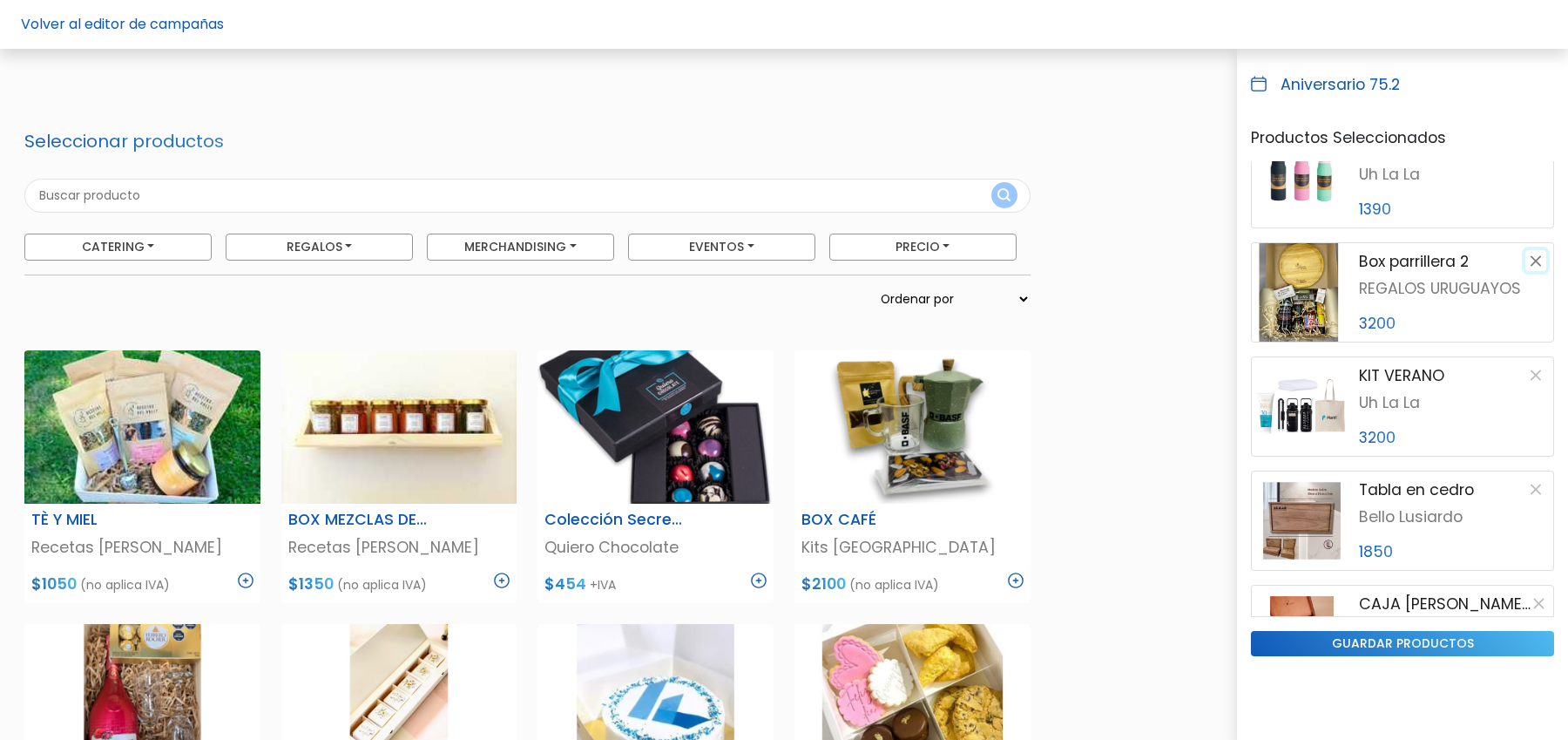
click at [1531, 264] on button "button" at bounding box center [1535, 260] width 21 height 21
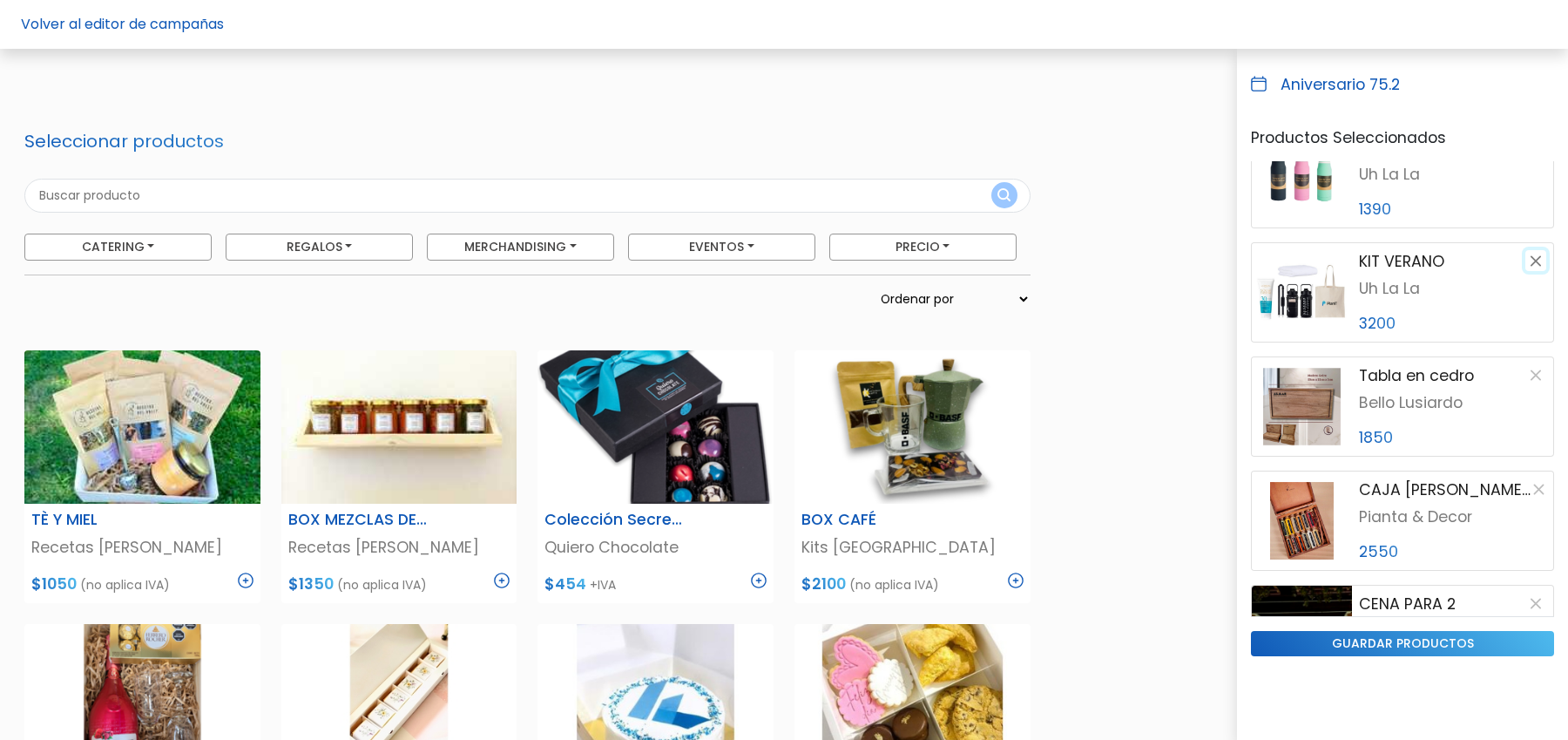
click at [1531, 264] on button "button" at bounding box center [1535, 260] width 21 height 21
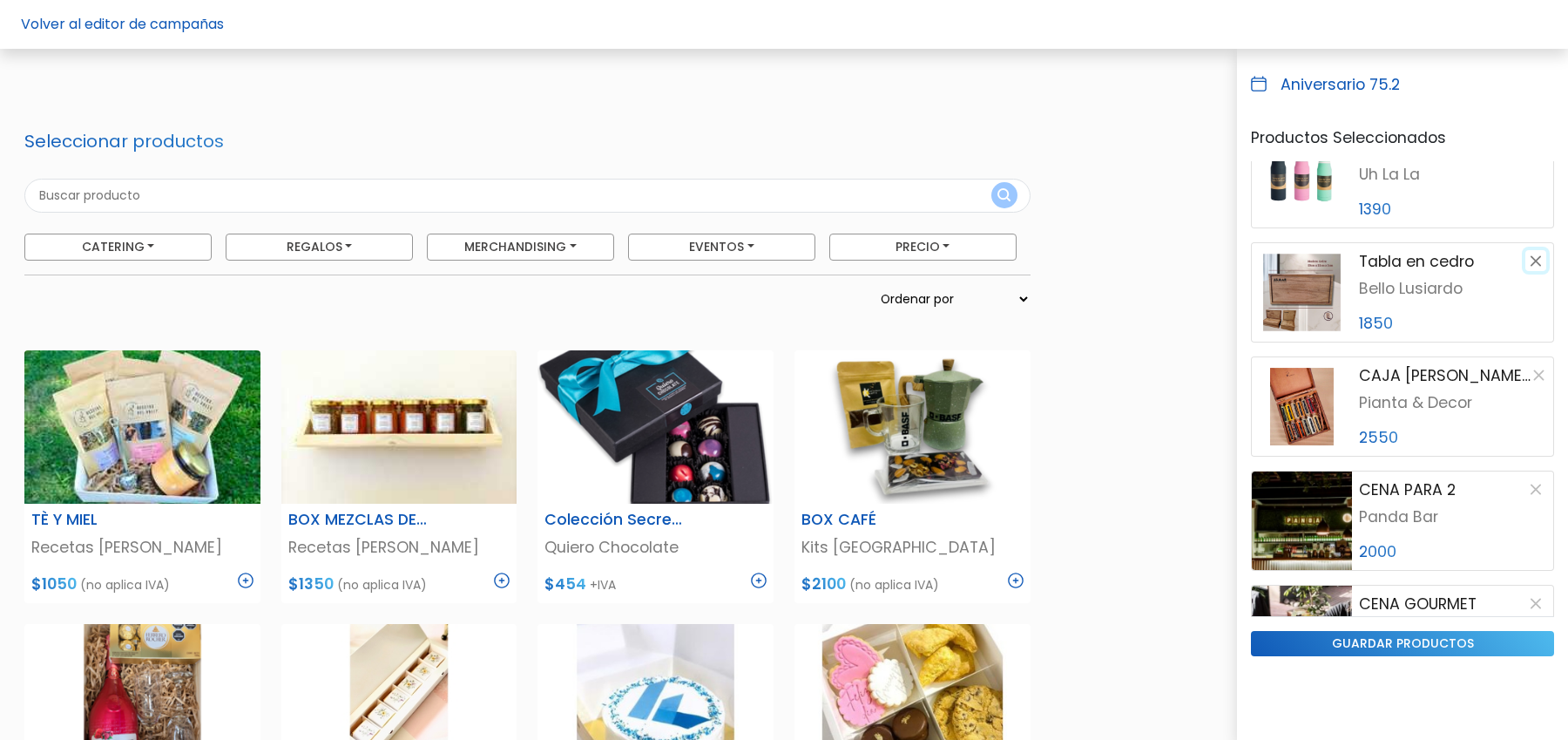
click at [1531, 264] on button "button" at bounding box center [1535, 260] width 21 height 21
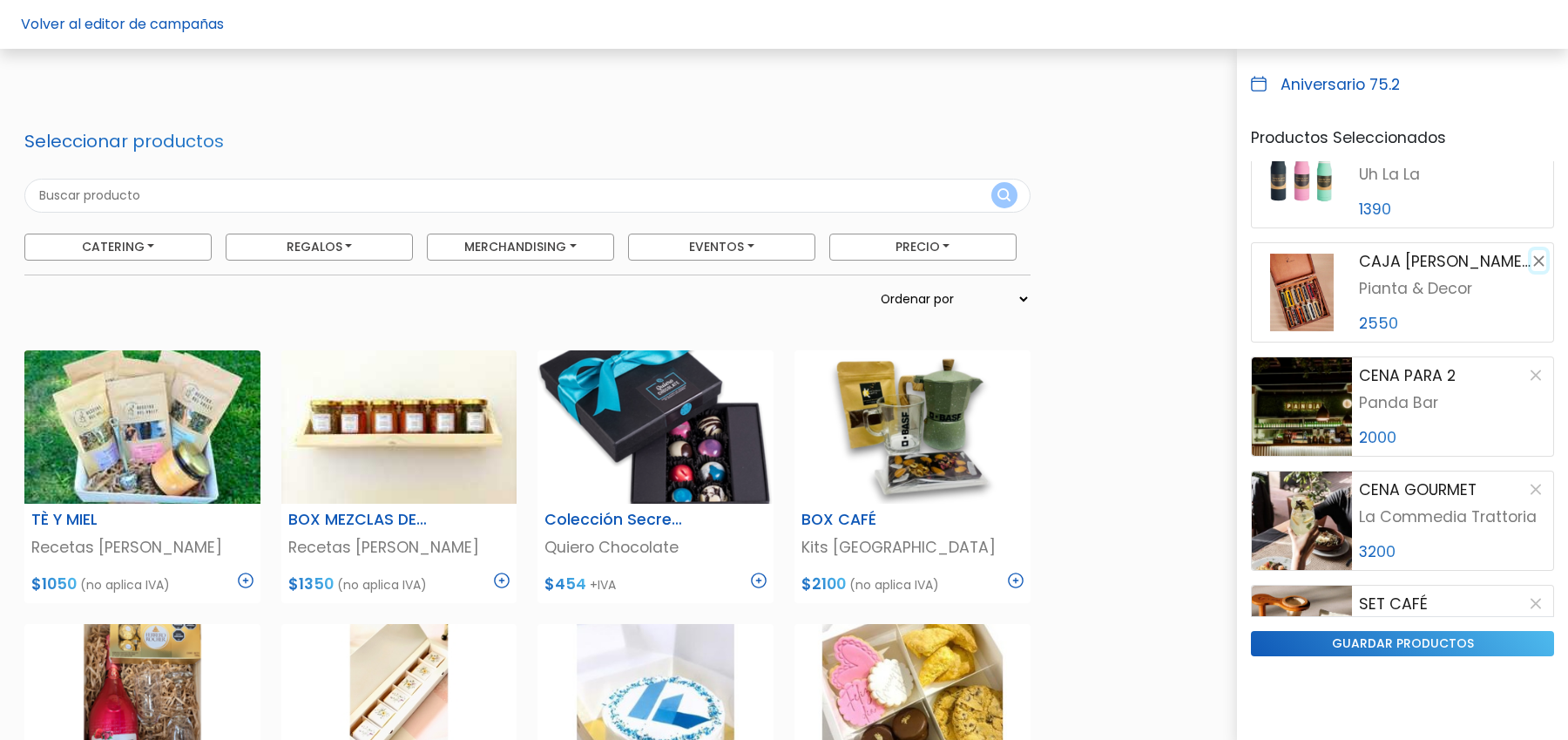
click at [1531, 264] on button "button" at bounding box center [1538, 260] width 15 height 21
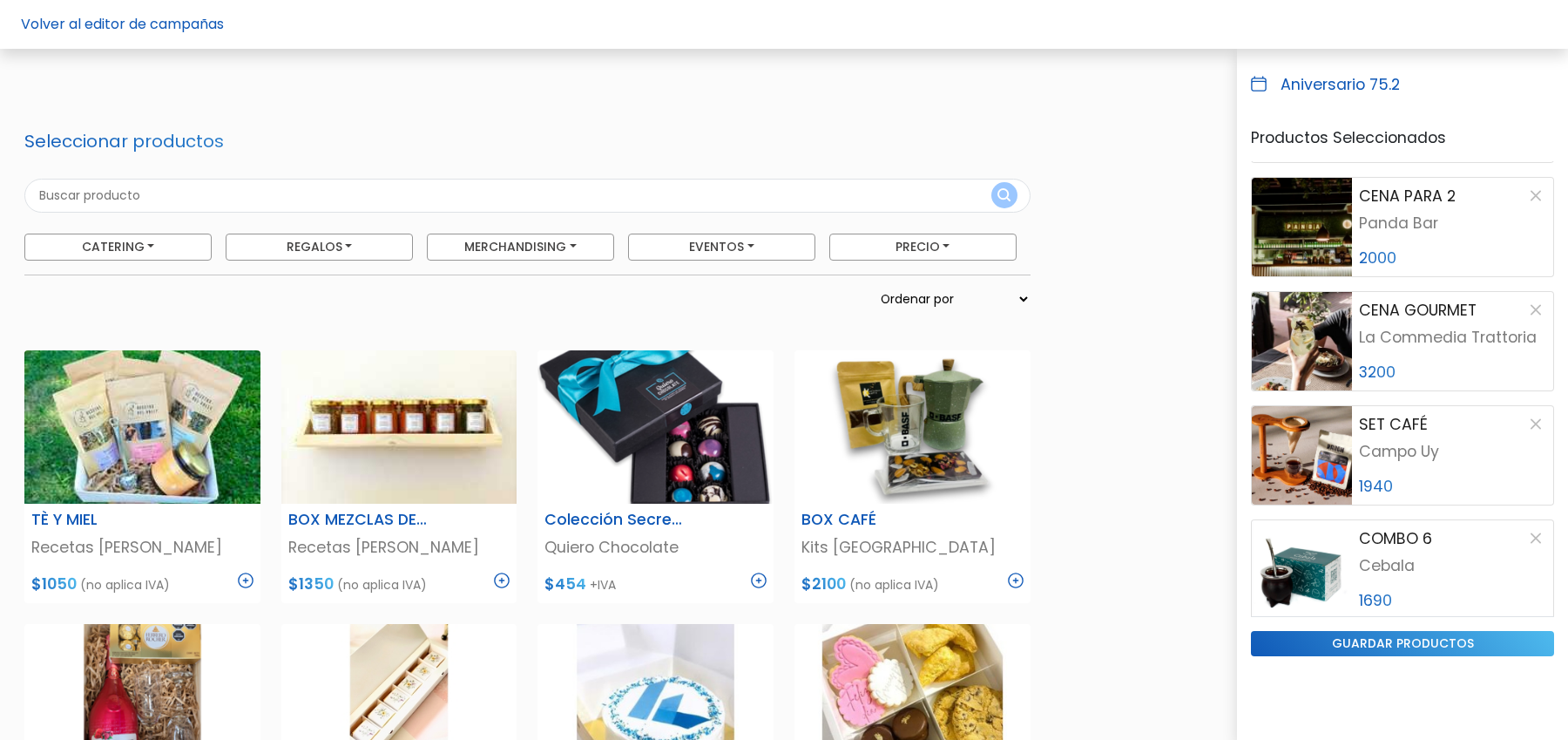
scroll to position [344, 0]
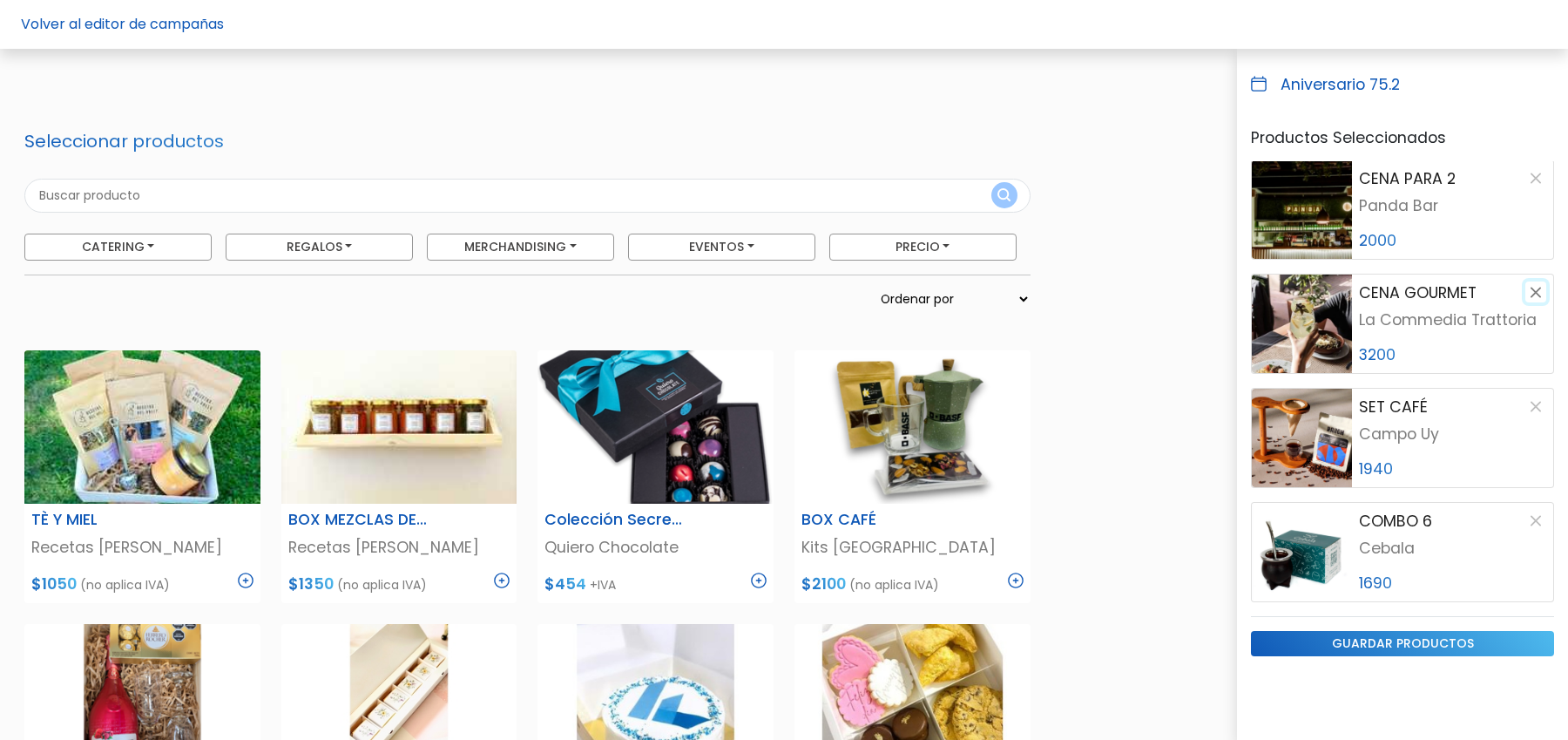
click at [1544, 294] on button "button" at bounding box center [1535, 291] width 21 height 21
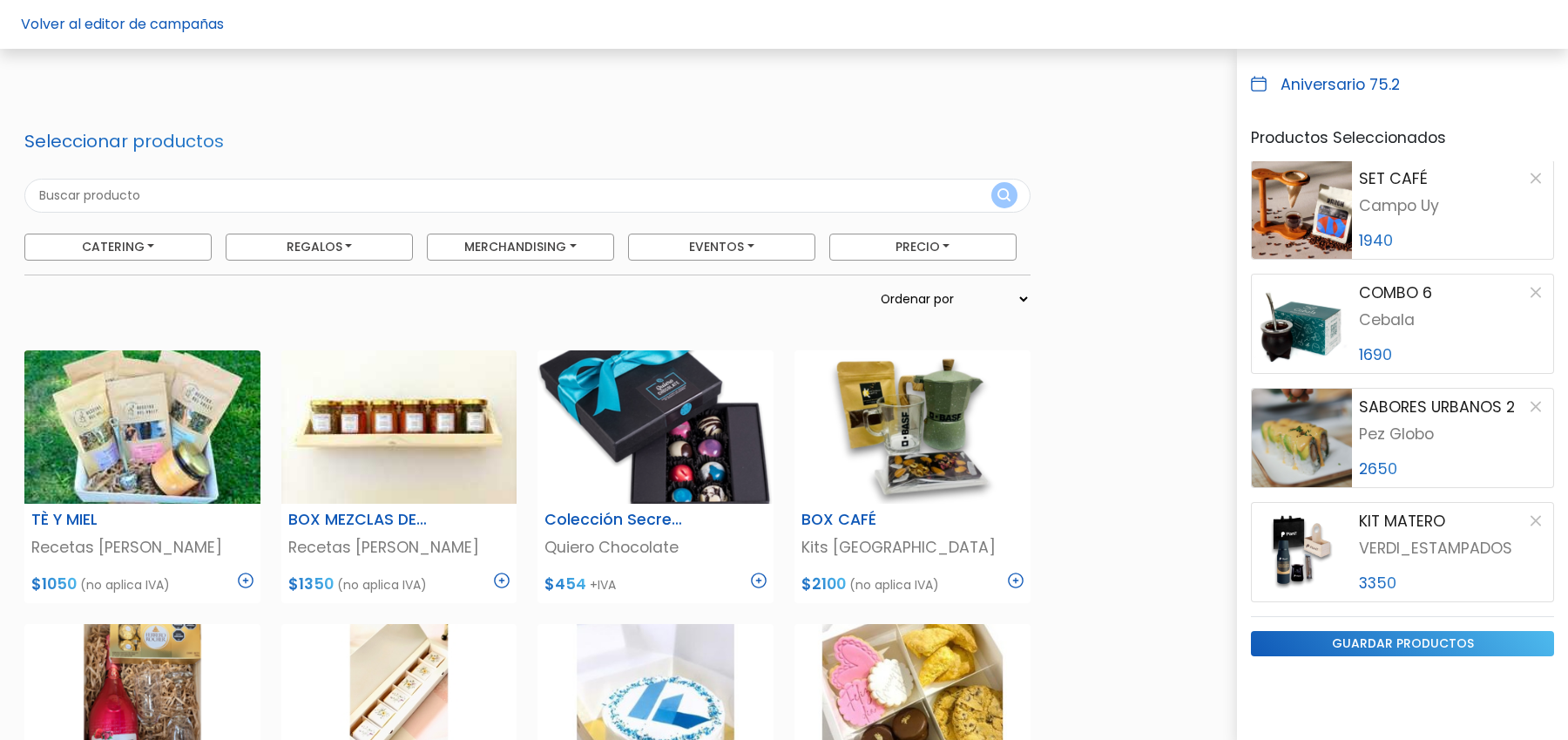
scroll to position [461, 0]
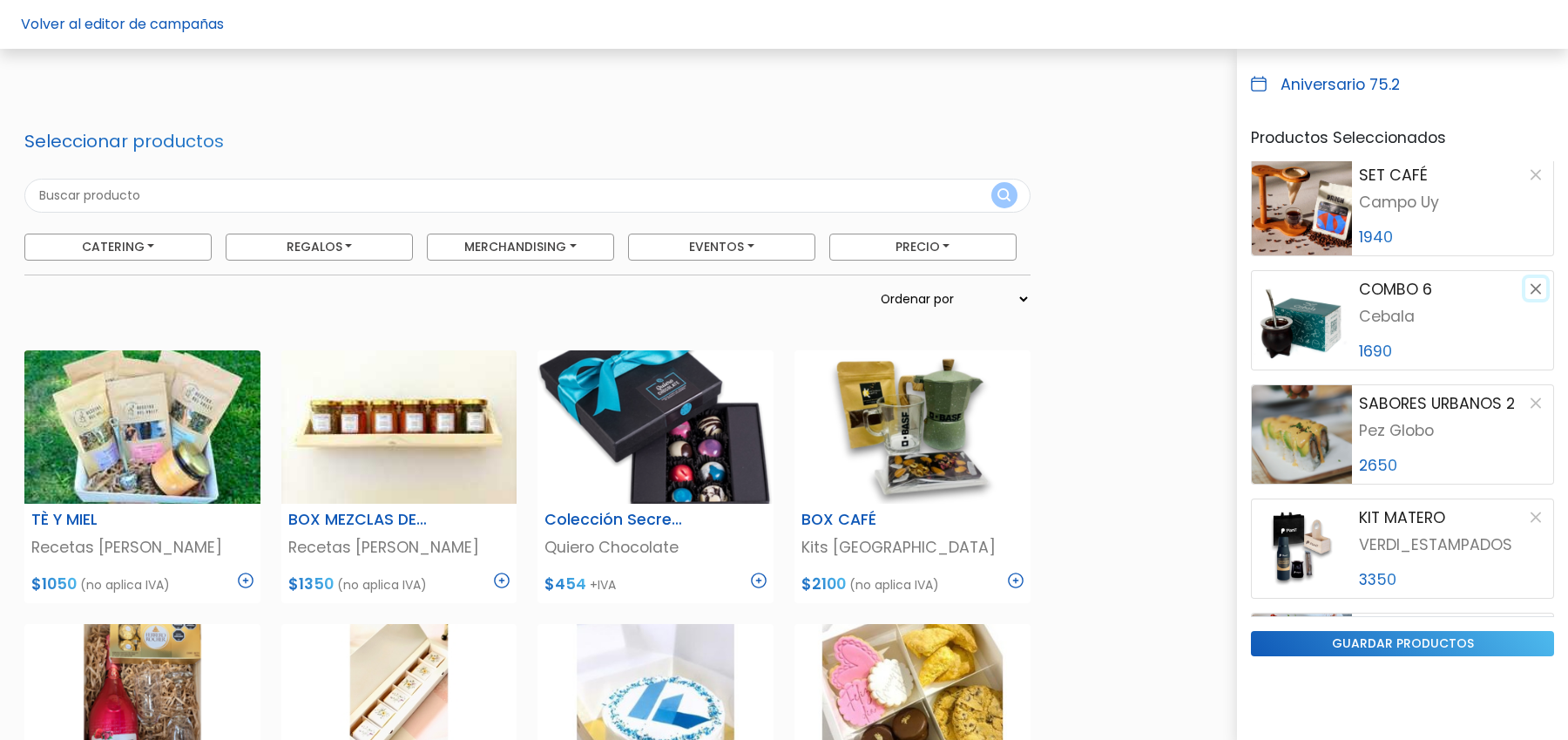
click at [1530, 290] on button "button" at bounding box center [1535, 288] width 21 height 21
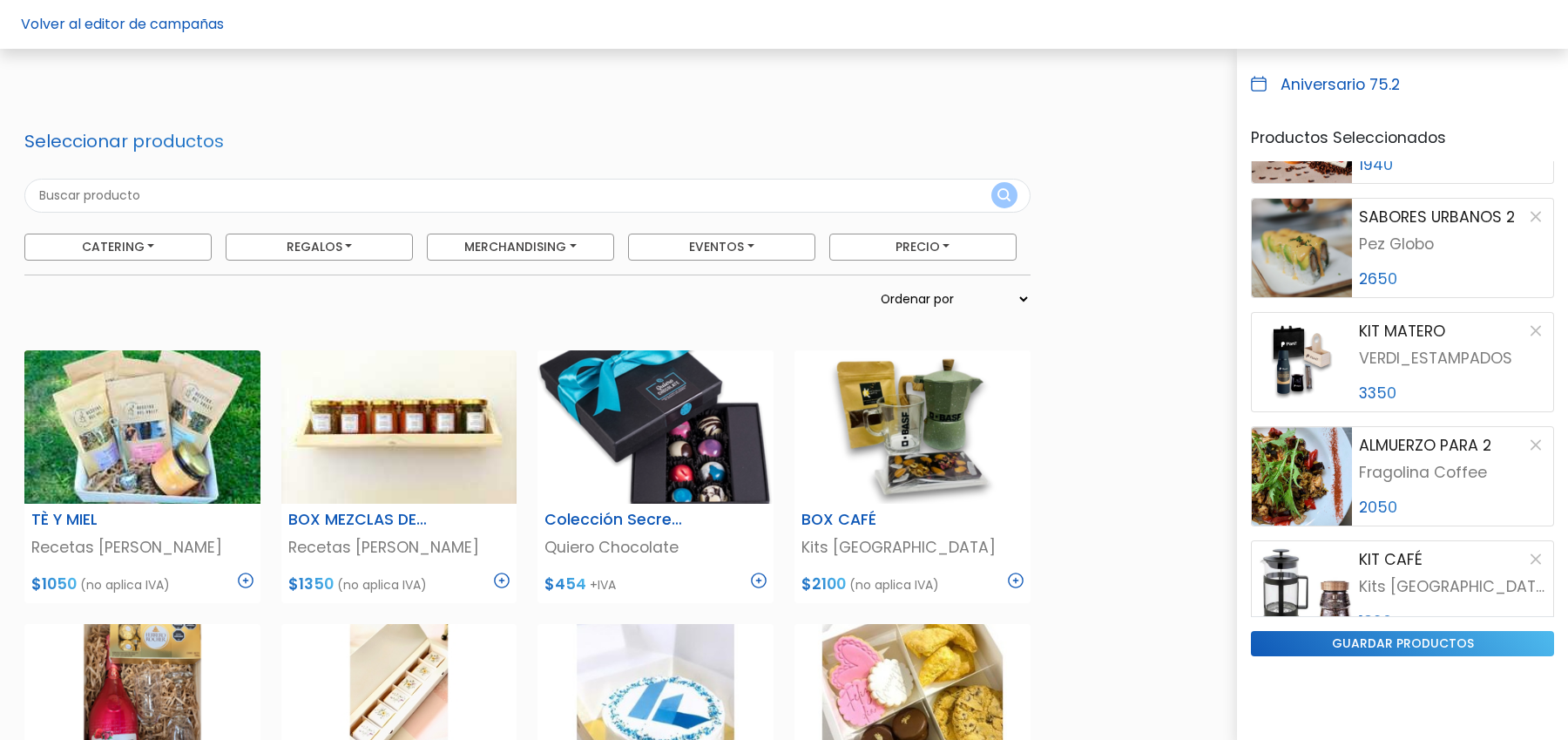
scroll to position [491, 0]
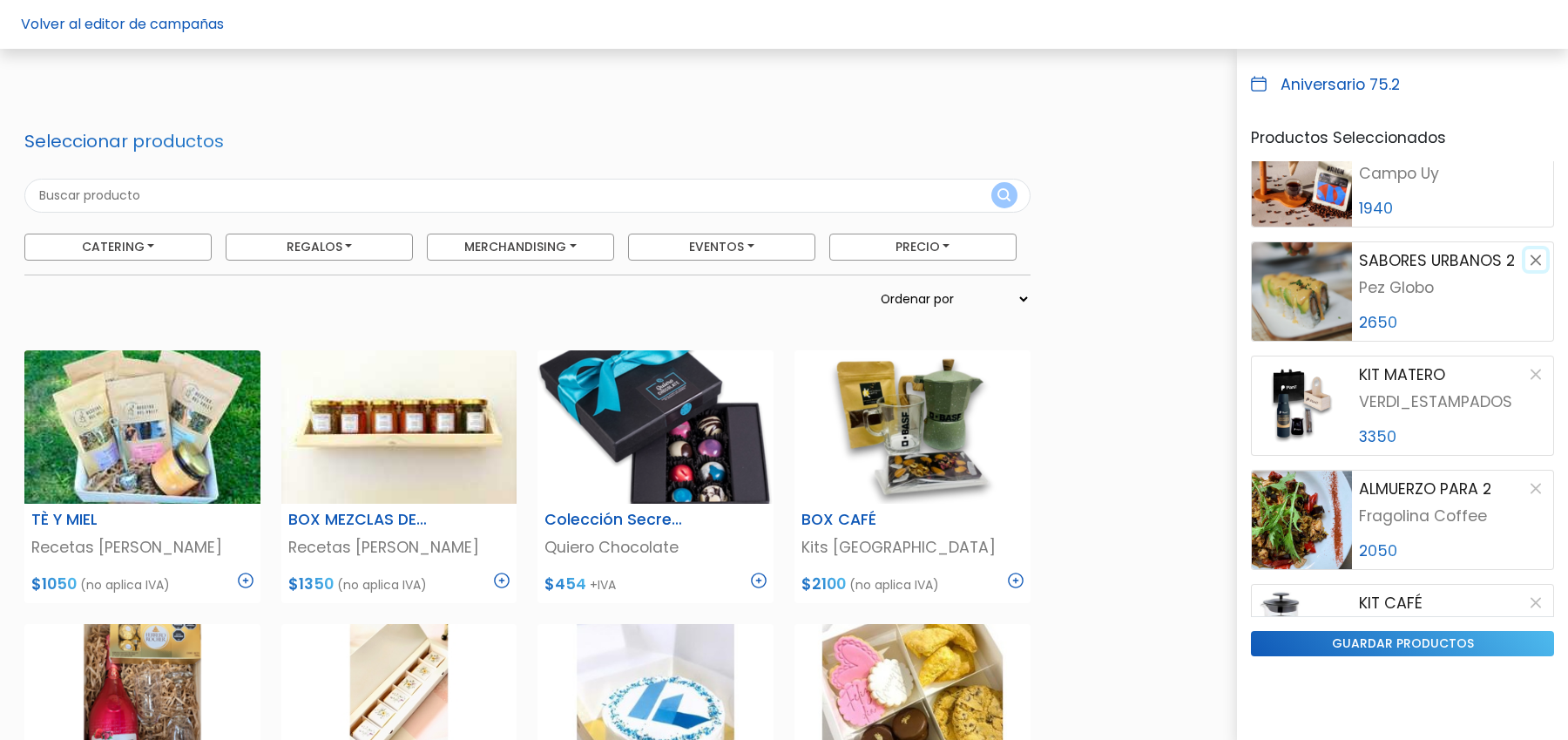
click at [1533, 260] on button "button" at bounding box center [1535, 259] width 21 height 21
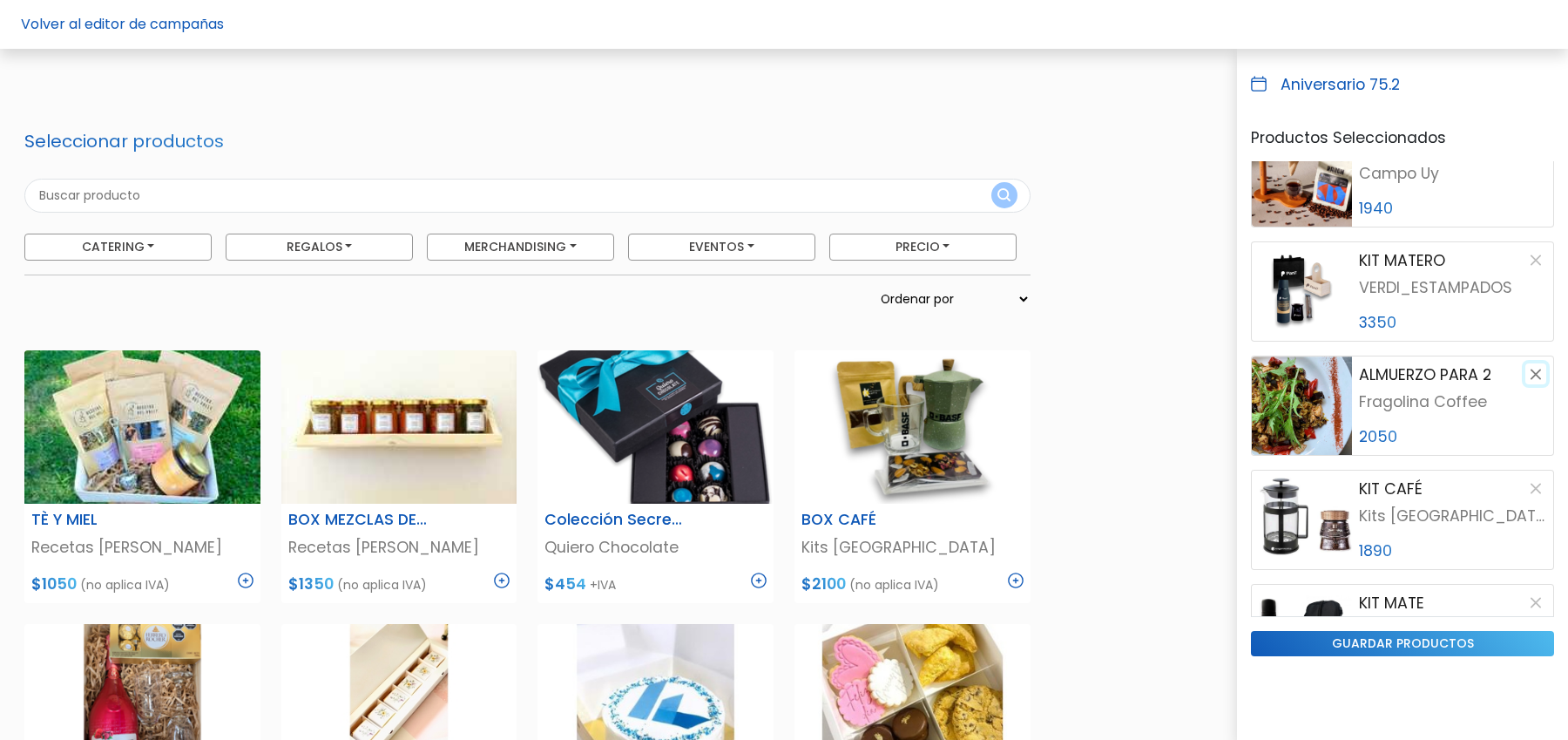
click at [1537, 372] on button "button" at bounding box center [1535, 373] width 21 height 21
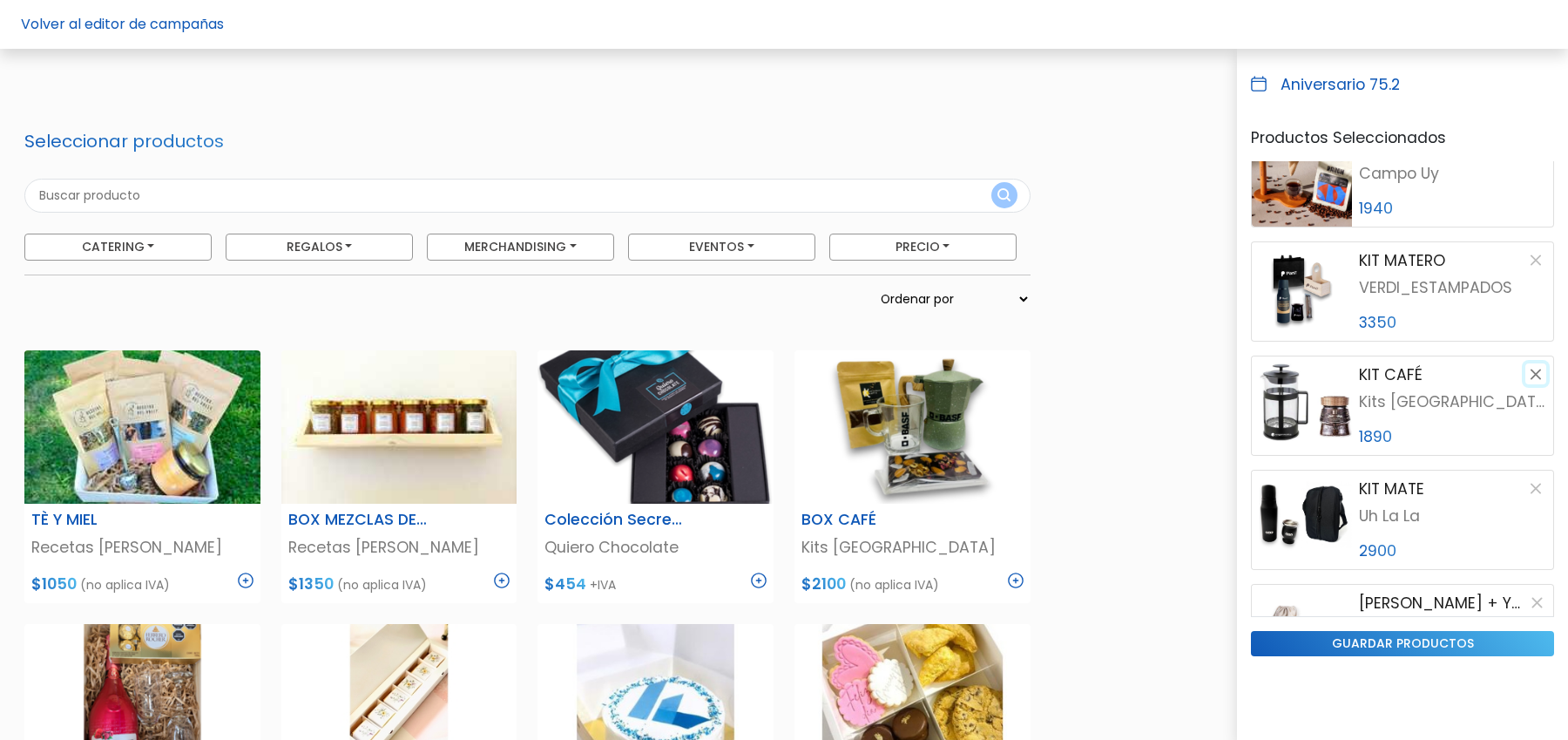
click at [1537, 372] on button "button" at bounding box center [1535, 373] width 21 height 21
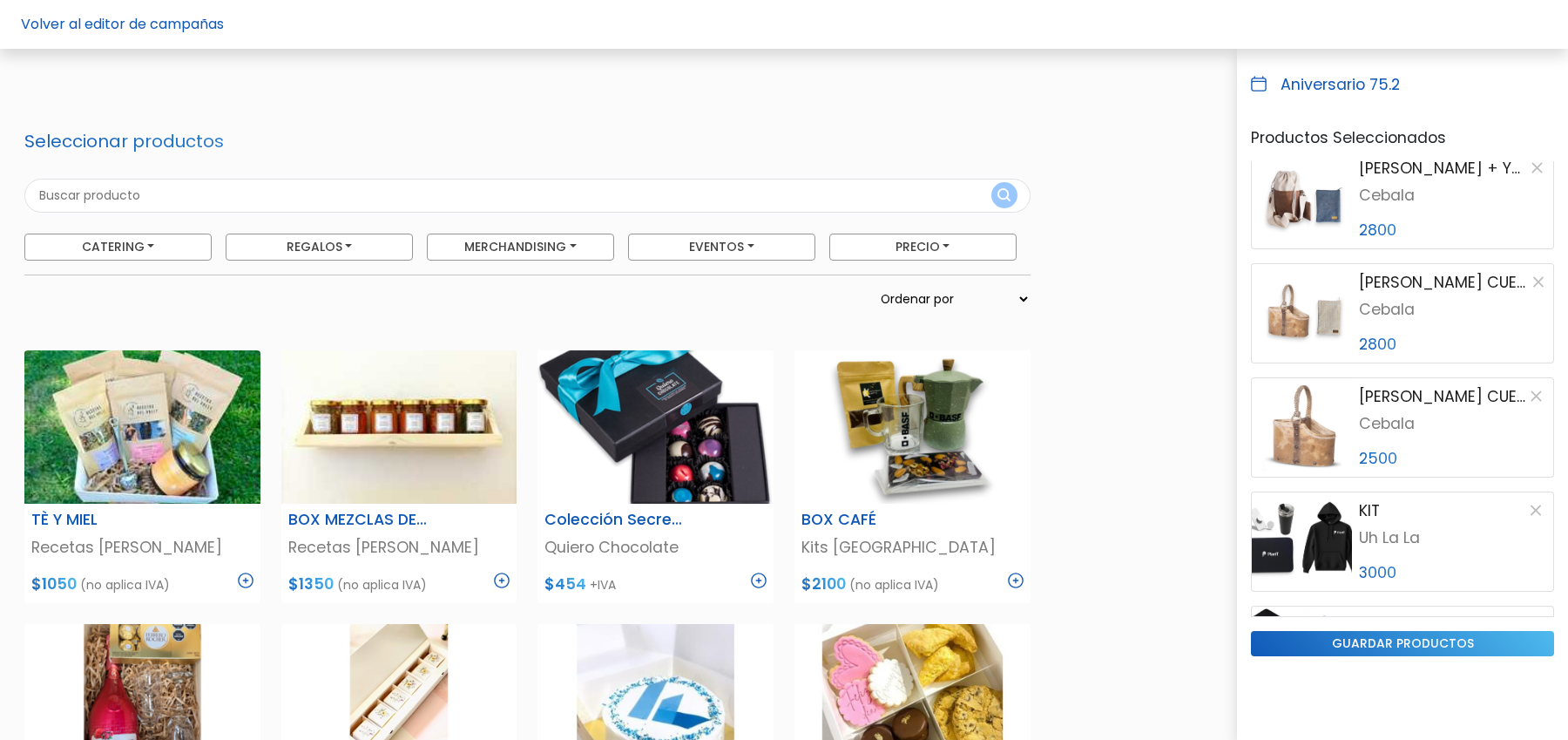
scroll to position [816, 0]
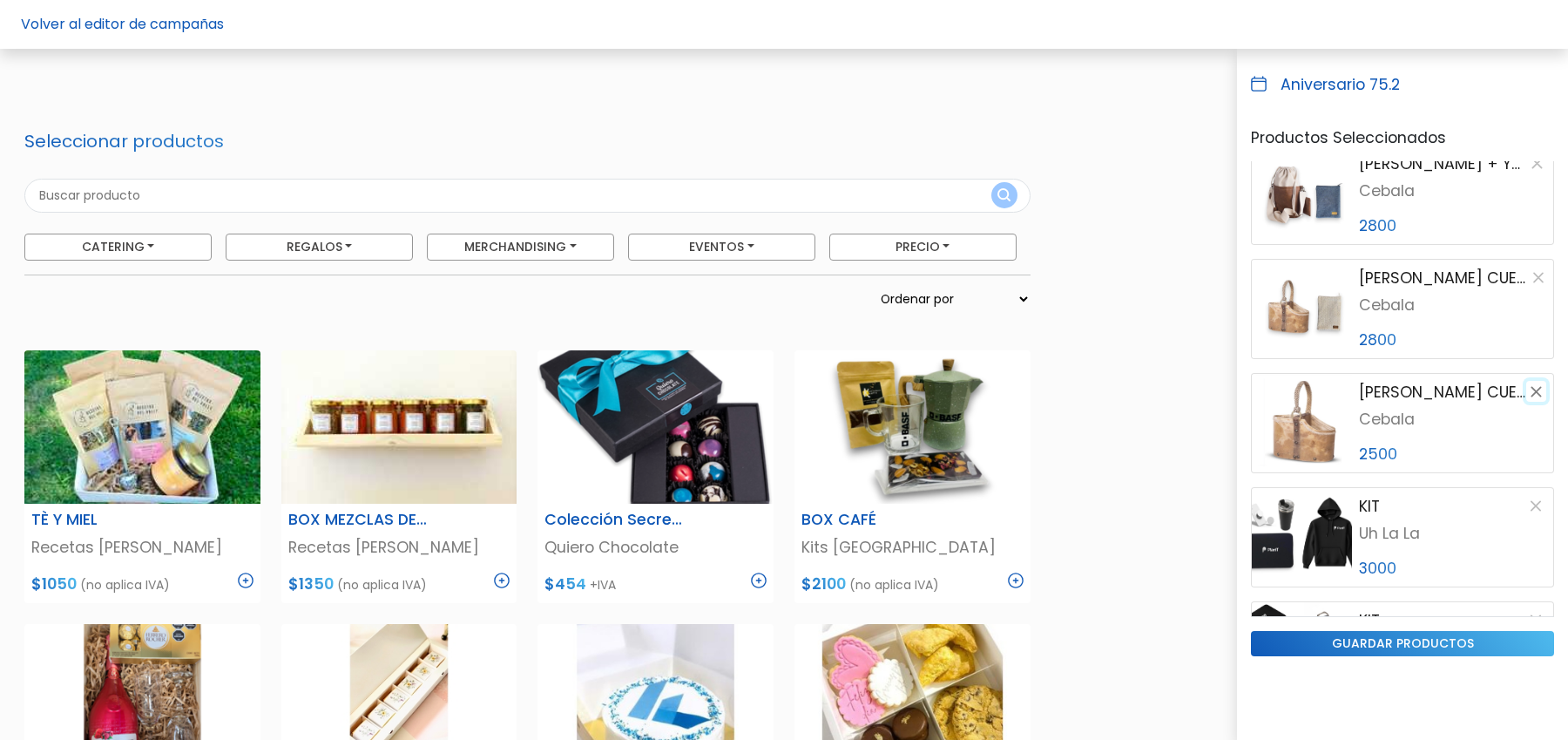
click at [1532, 384] on button "button" at bounding box center [1536, 391] width 20 height 21
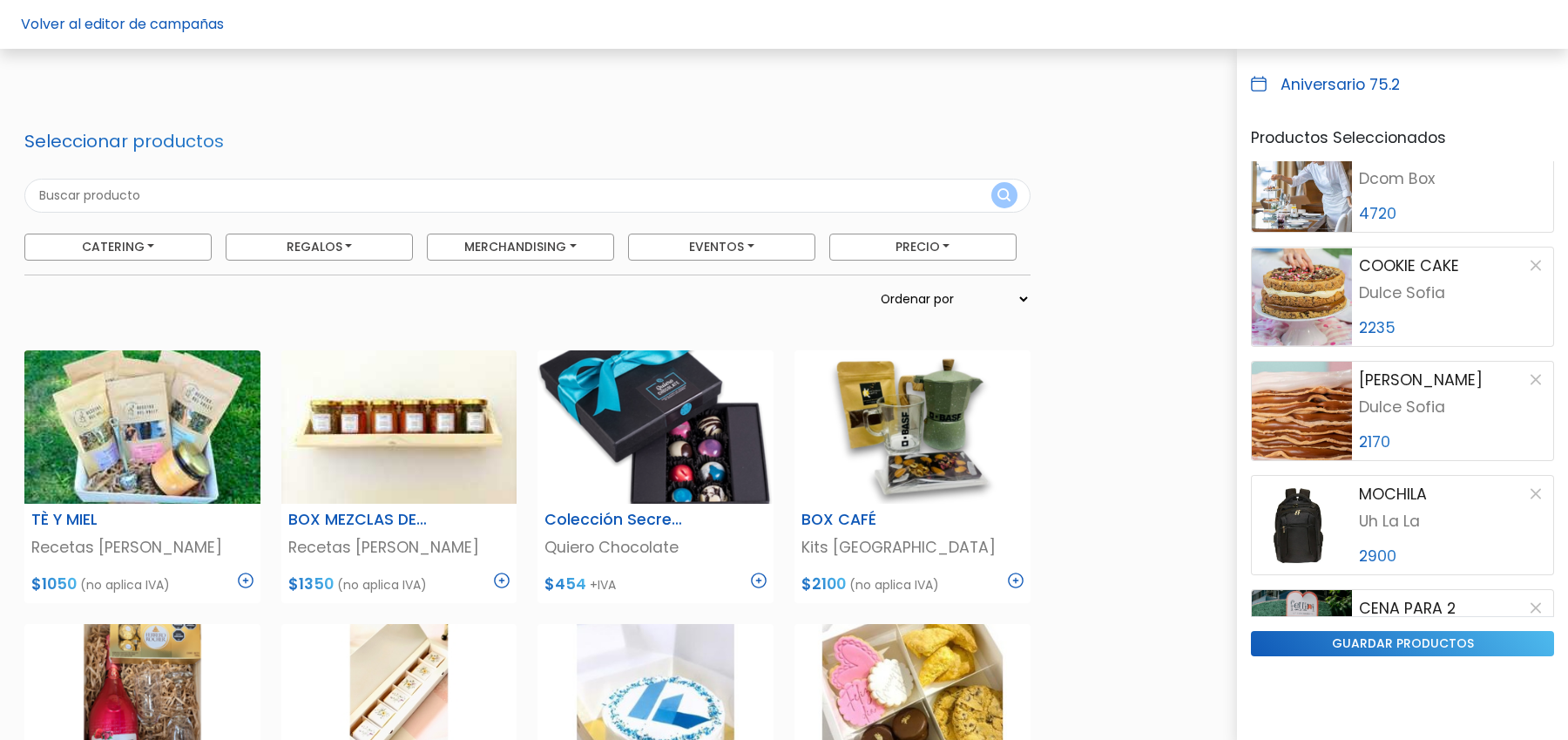
scroll to position [1530, 0]
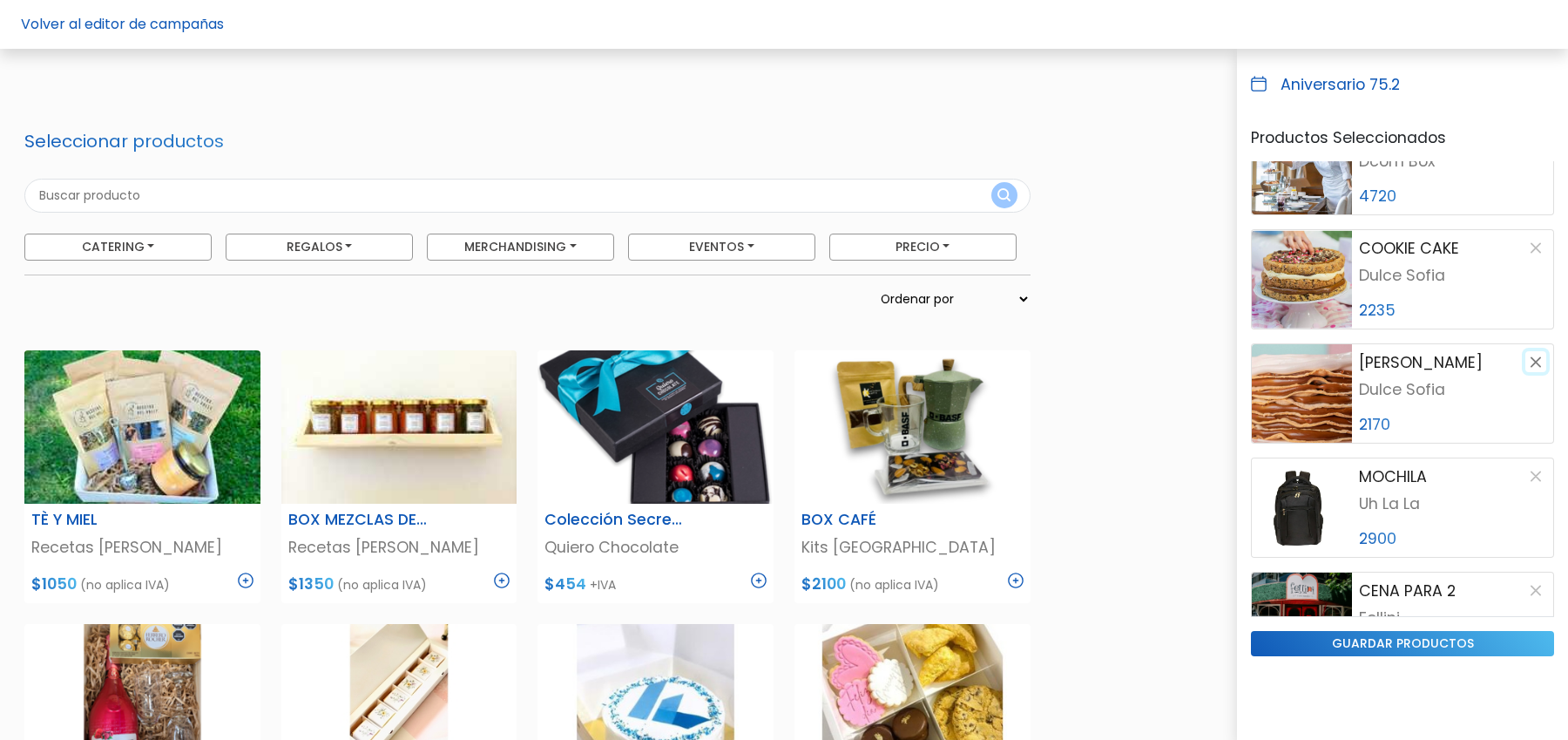
click at [1531, 359] on button "button" at bounding box center [1535, 361] width 21 height 21
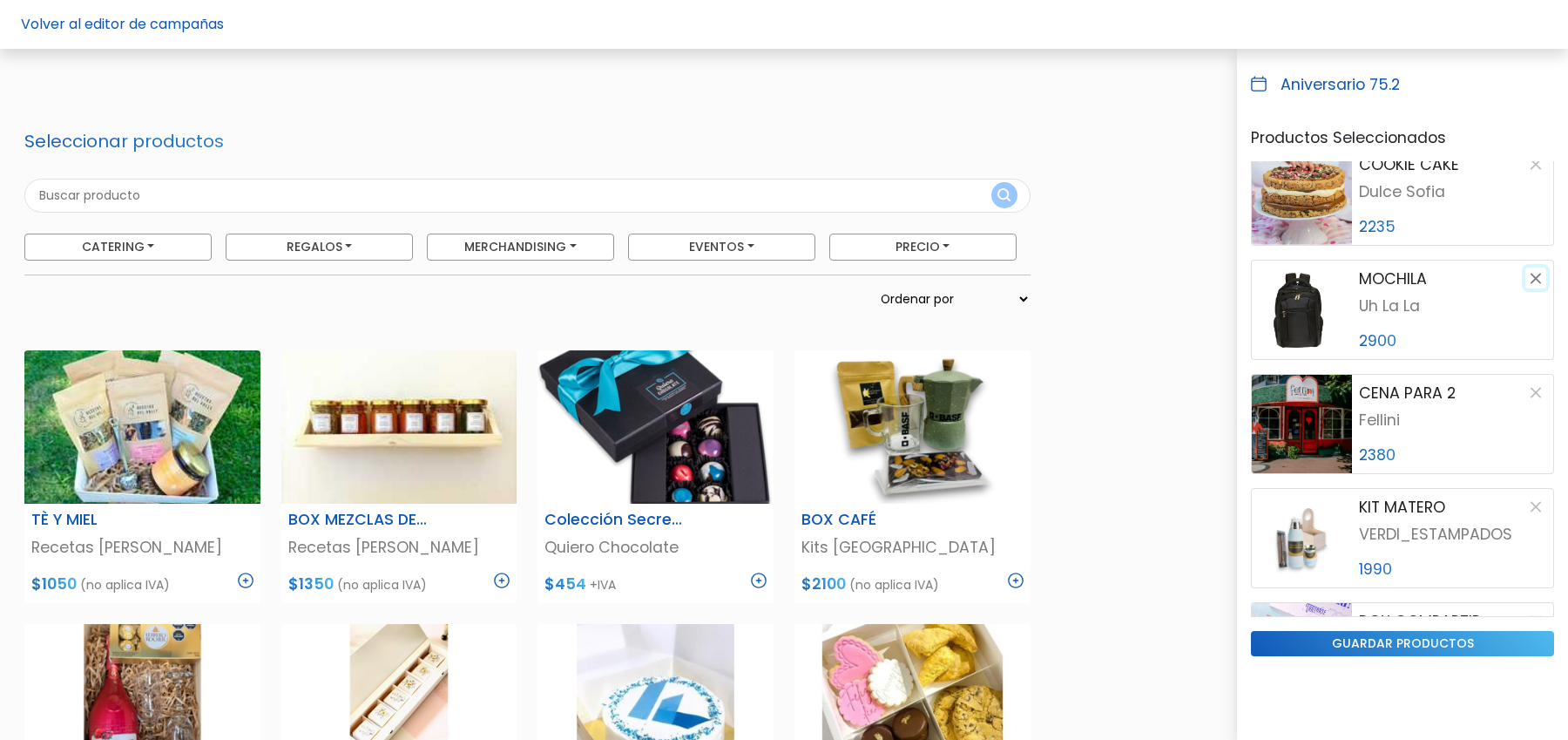
click at [1535, 277] on button "button" at bounding box center [1535, 278] width 21 height 21
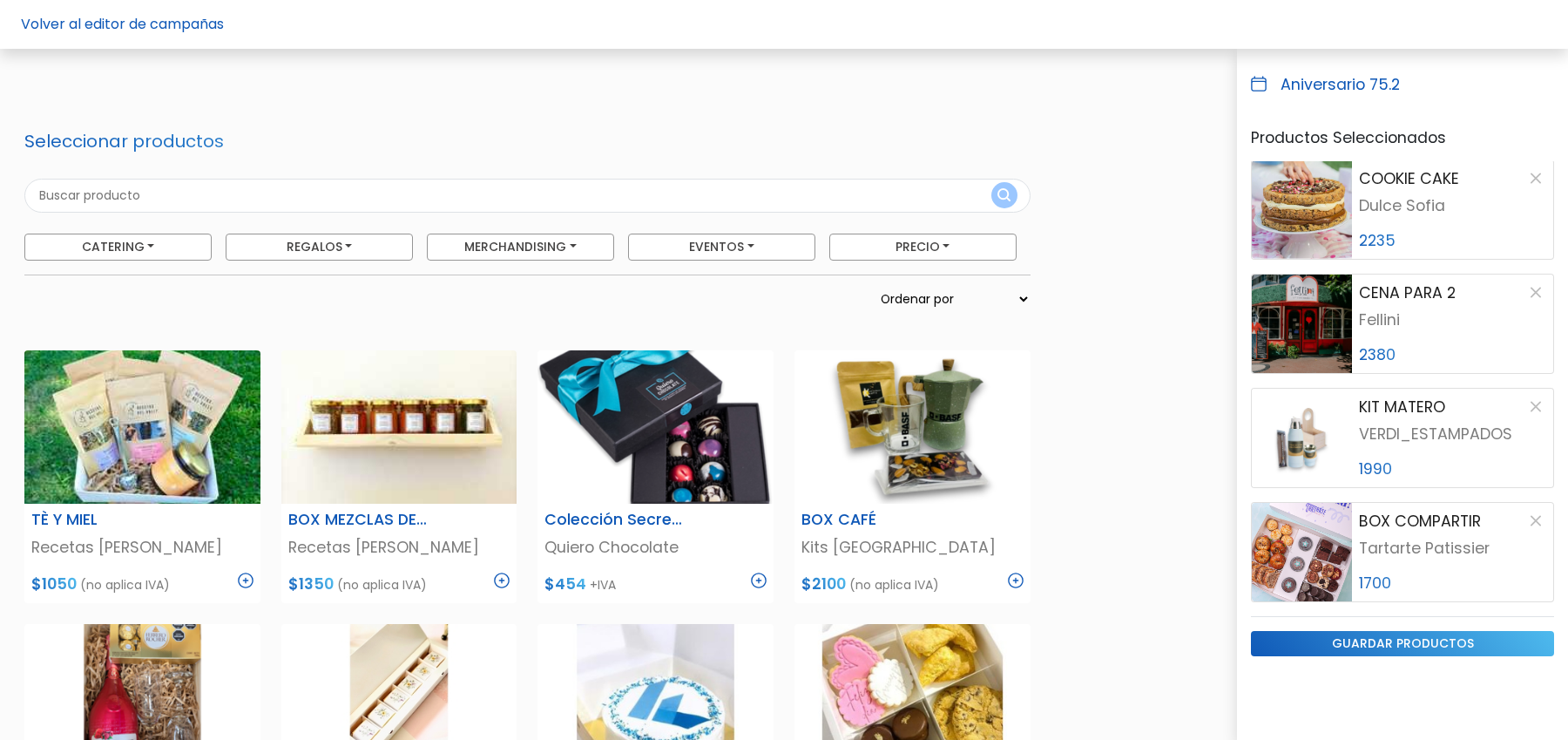
scroll to position [1599, 0]
click at [1530, 518] on button "button" at bounding box center [1535, 520] width 21 height 21
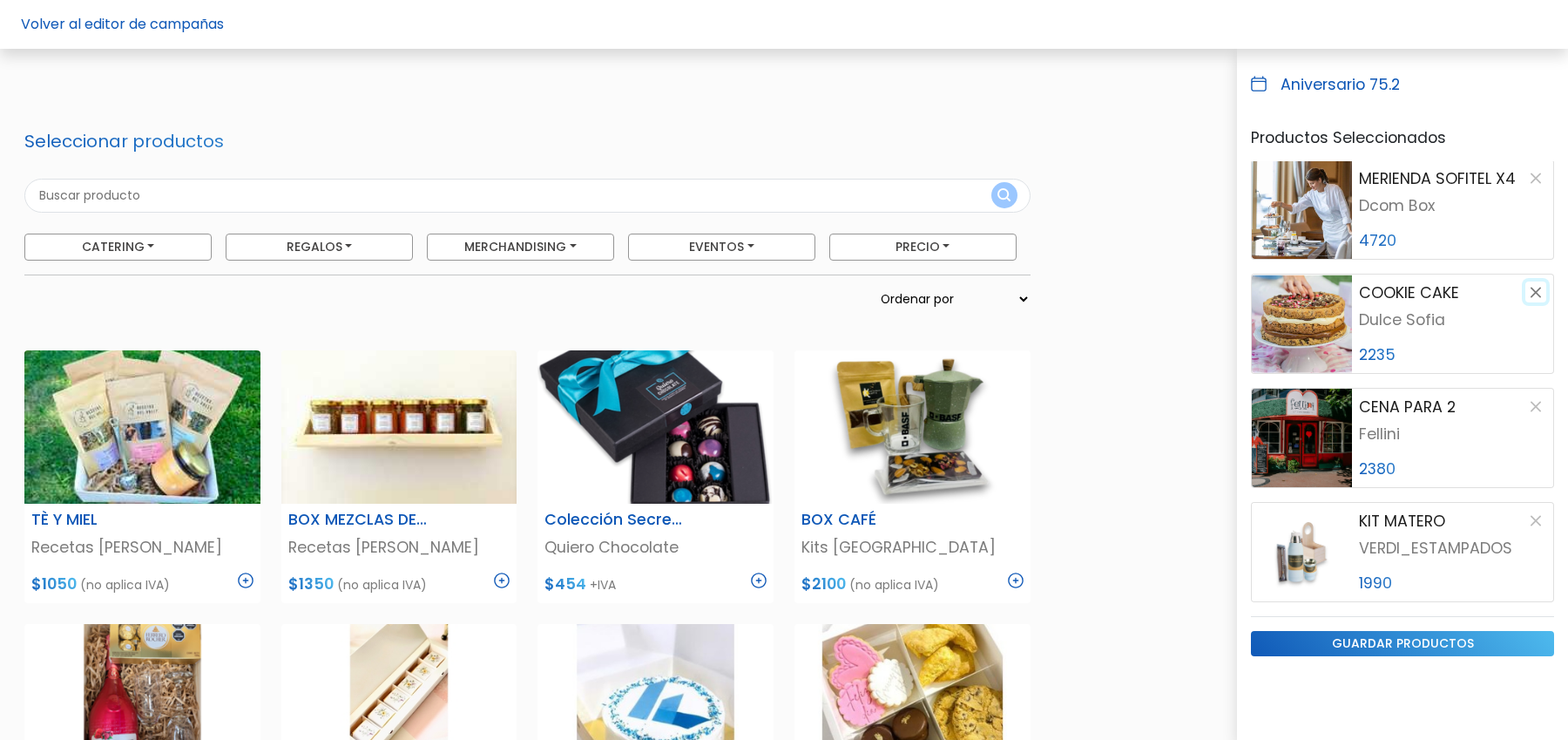
click at [1537, 282] on button "button" at bounding box center [1535, 291] width 21 height 21
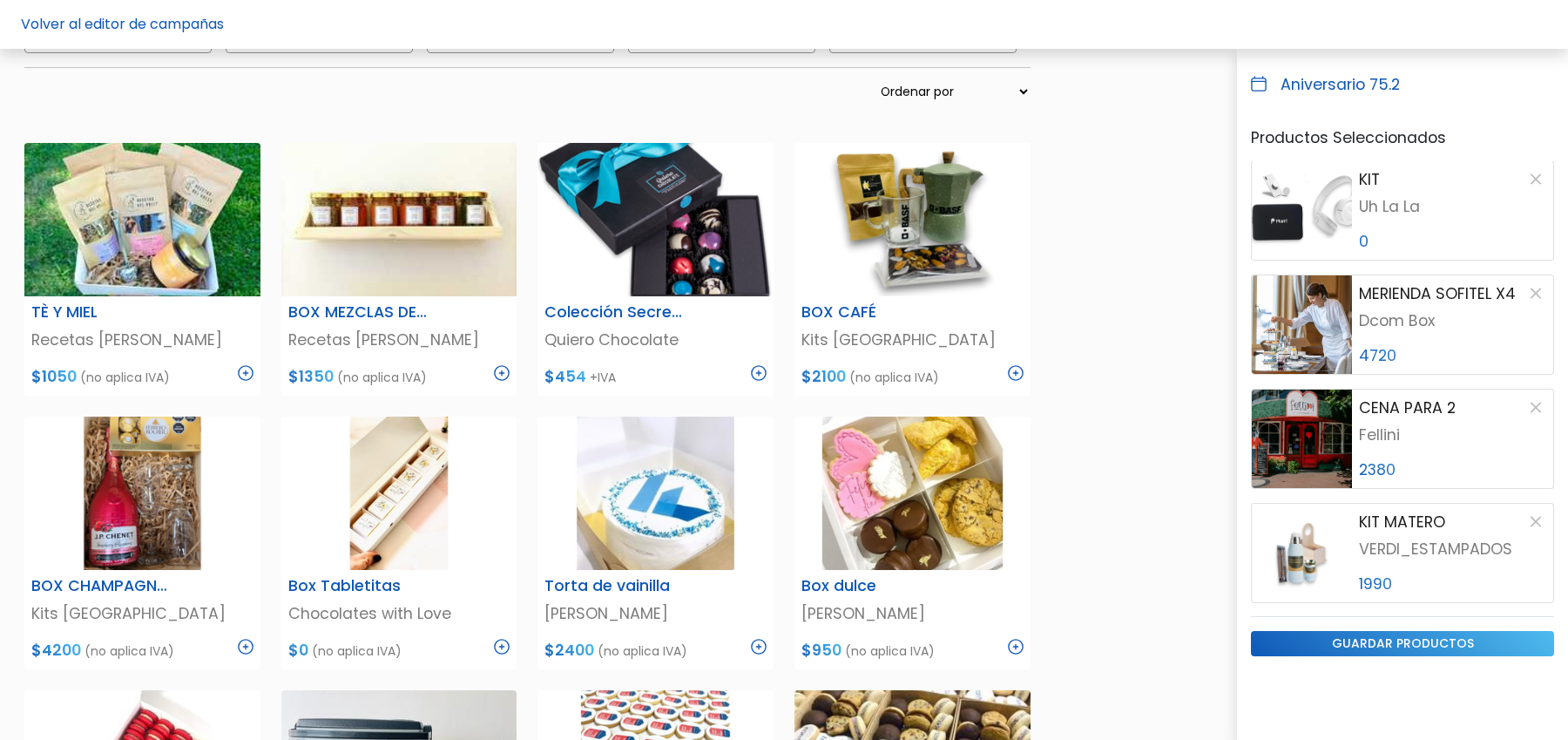
scroll to position [1369, 0]
click at [1535, 523] on button "button" at bounding box center [1535, 521] width 21 height 21
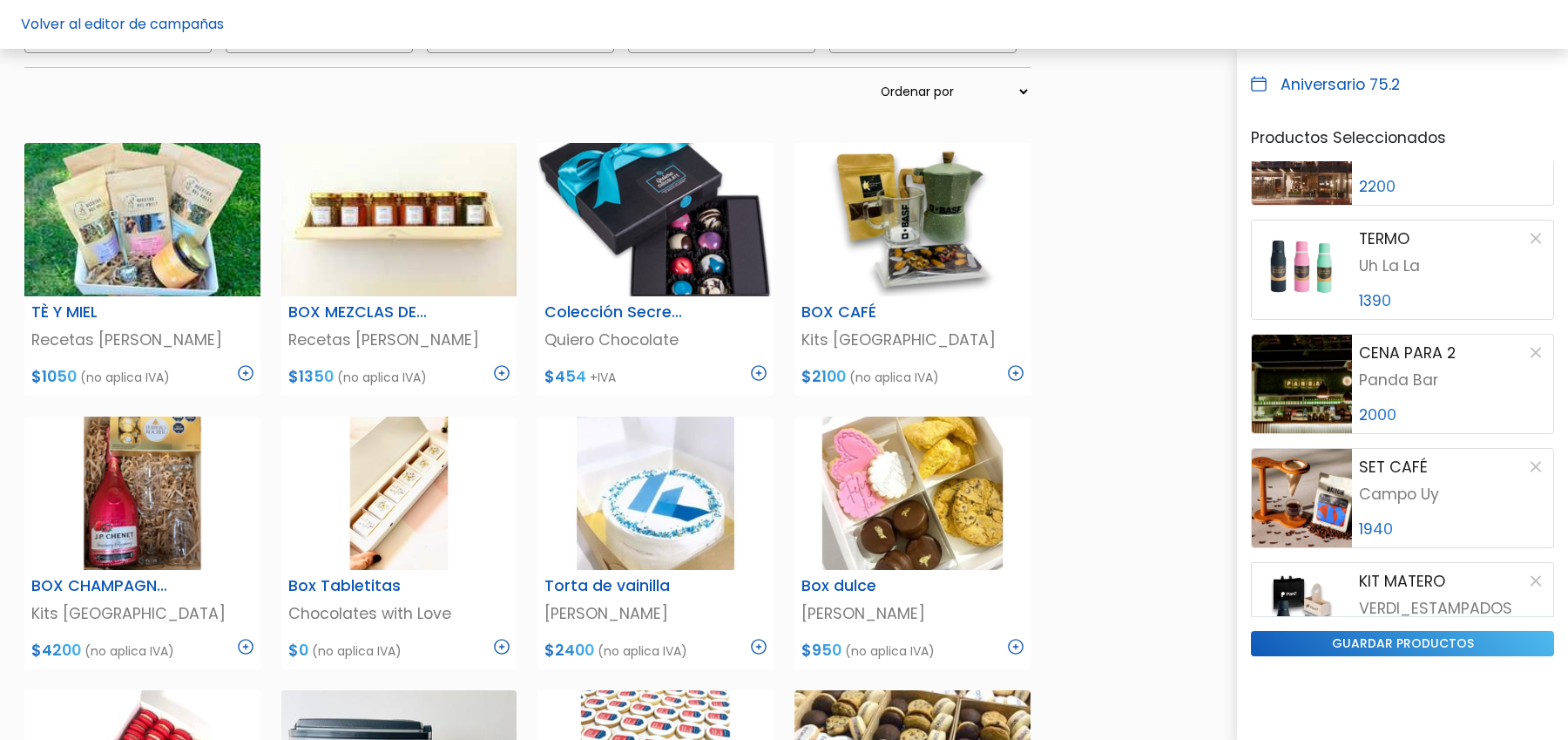
scroll to position [0, 0]
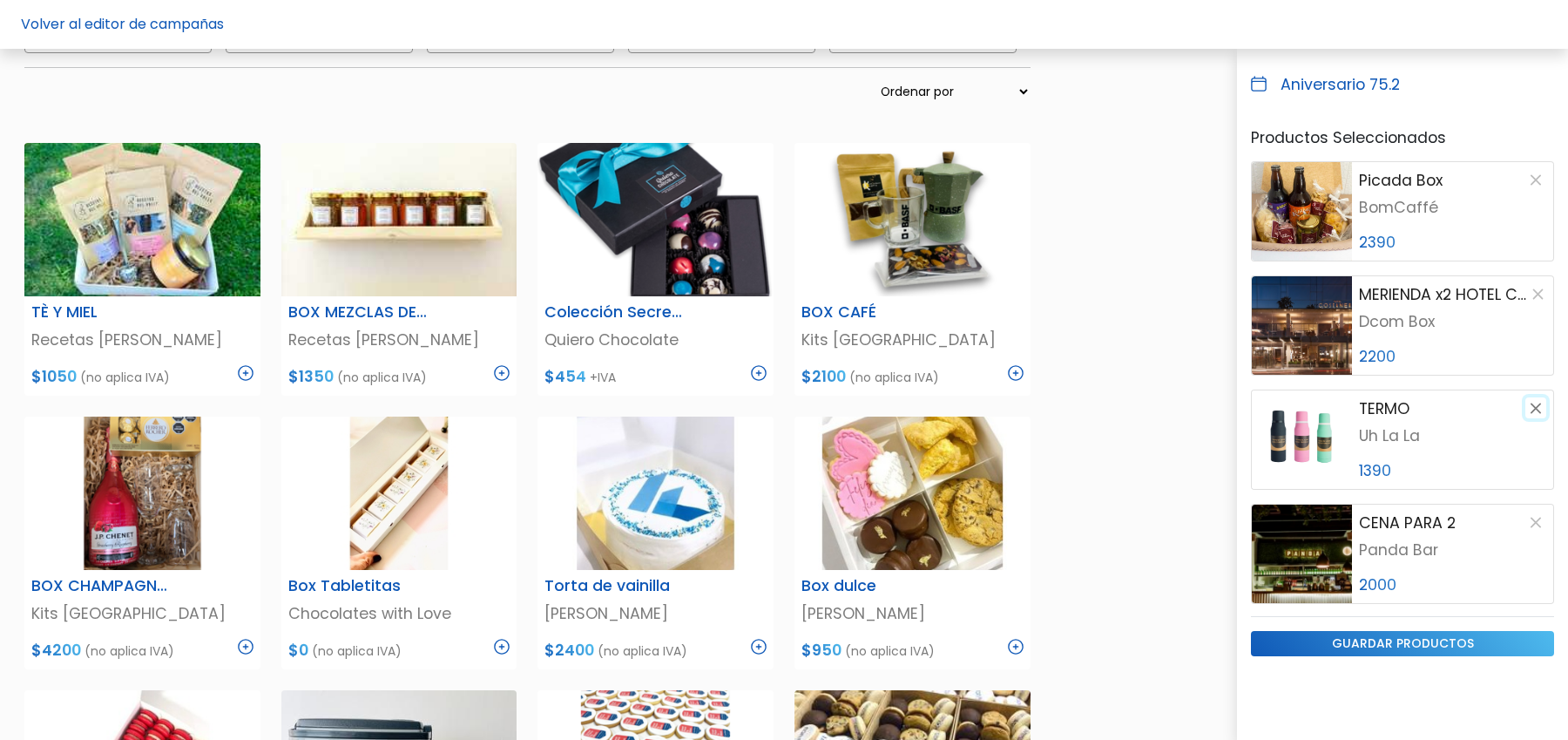
click at [1533, 409] on button "button" at bounding box center [1535, 407] width 21 height 21
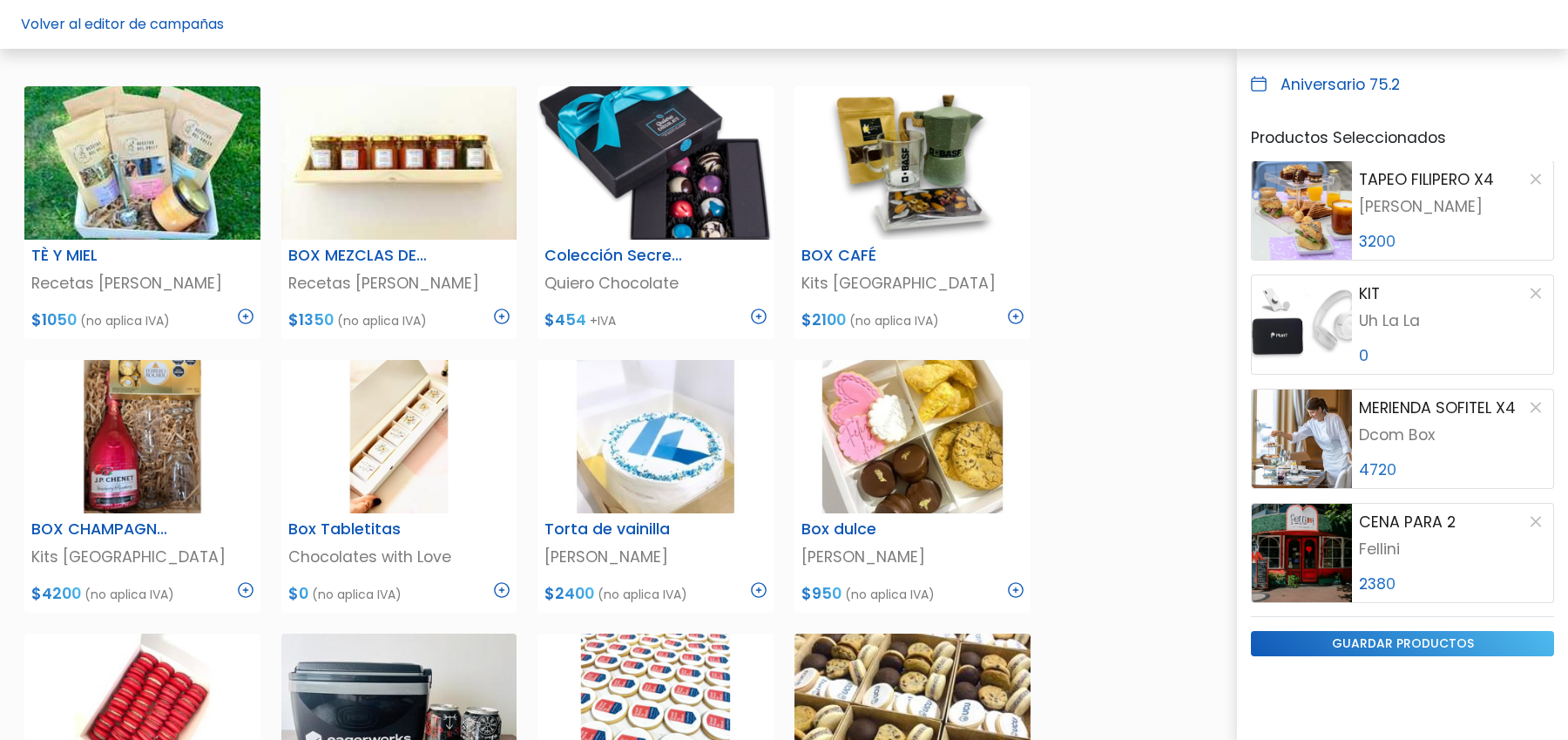
scroll to position [268, 0]
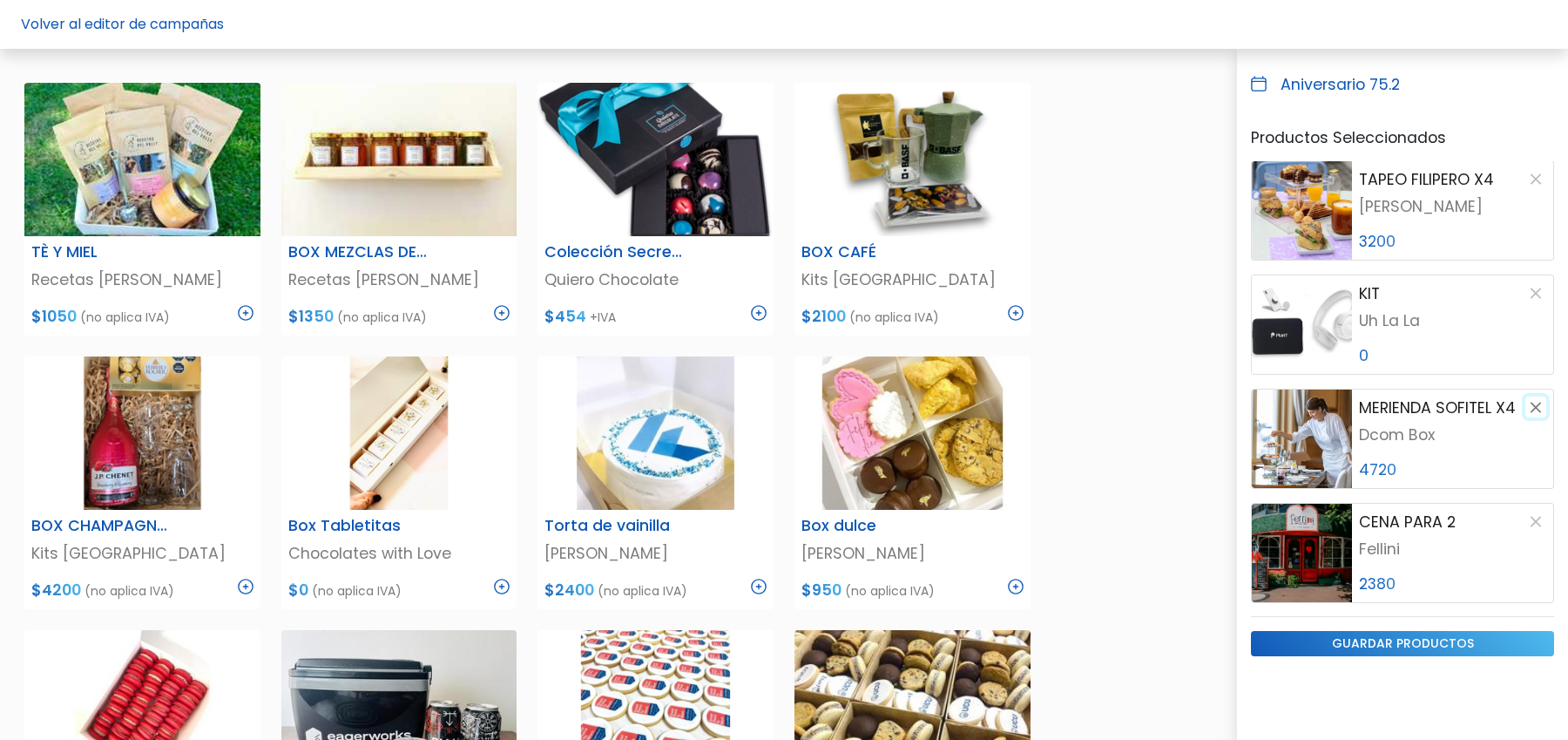
click at [1534, 410] on button "button" at bounding box center [1535, 406] width 21 height 21
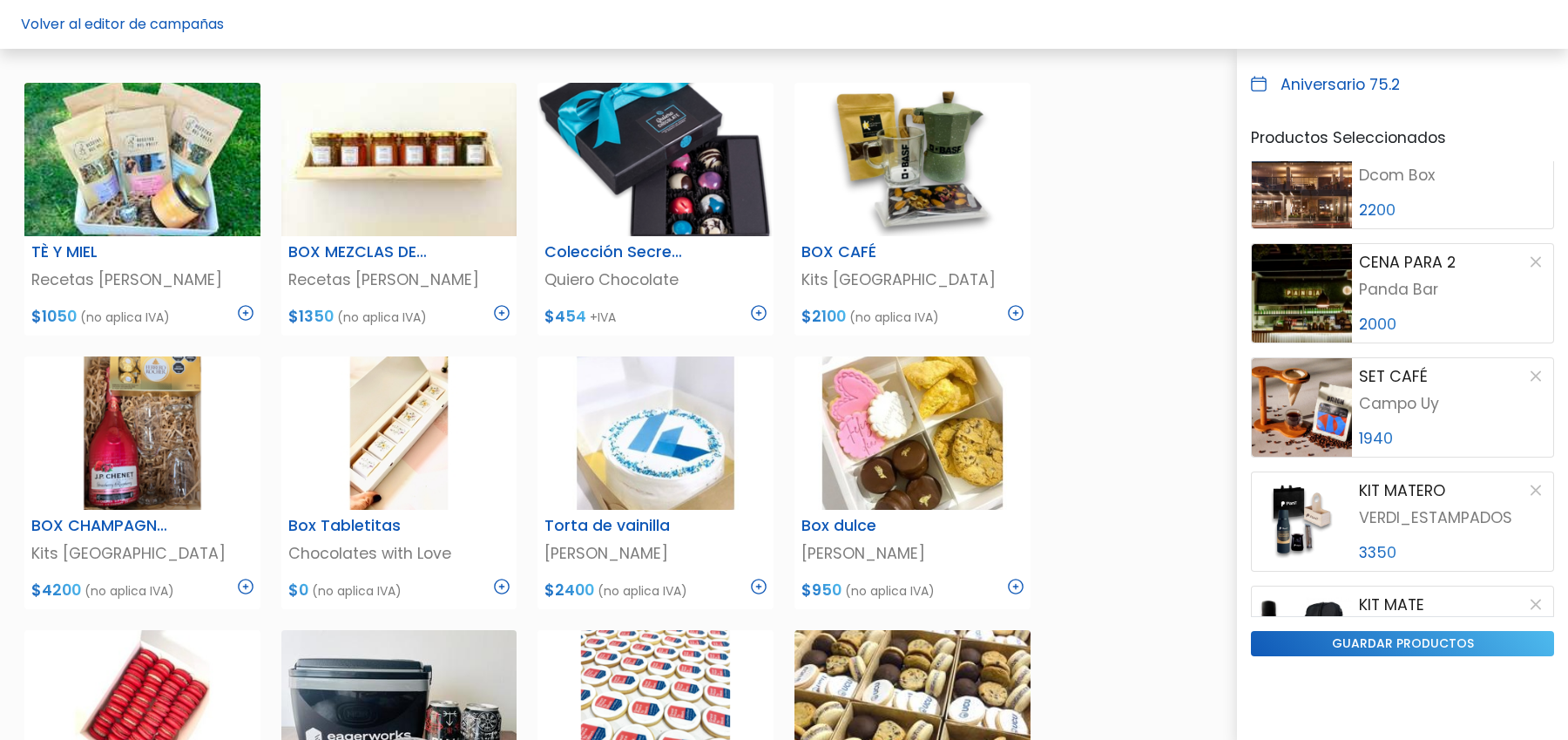
scroll to position [0, 0]
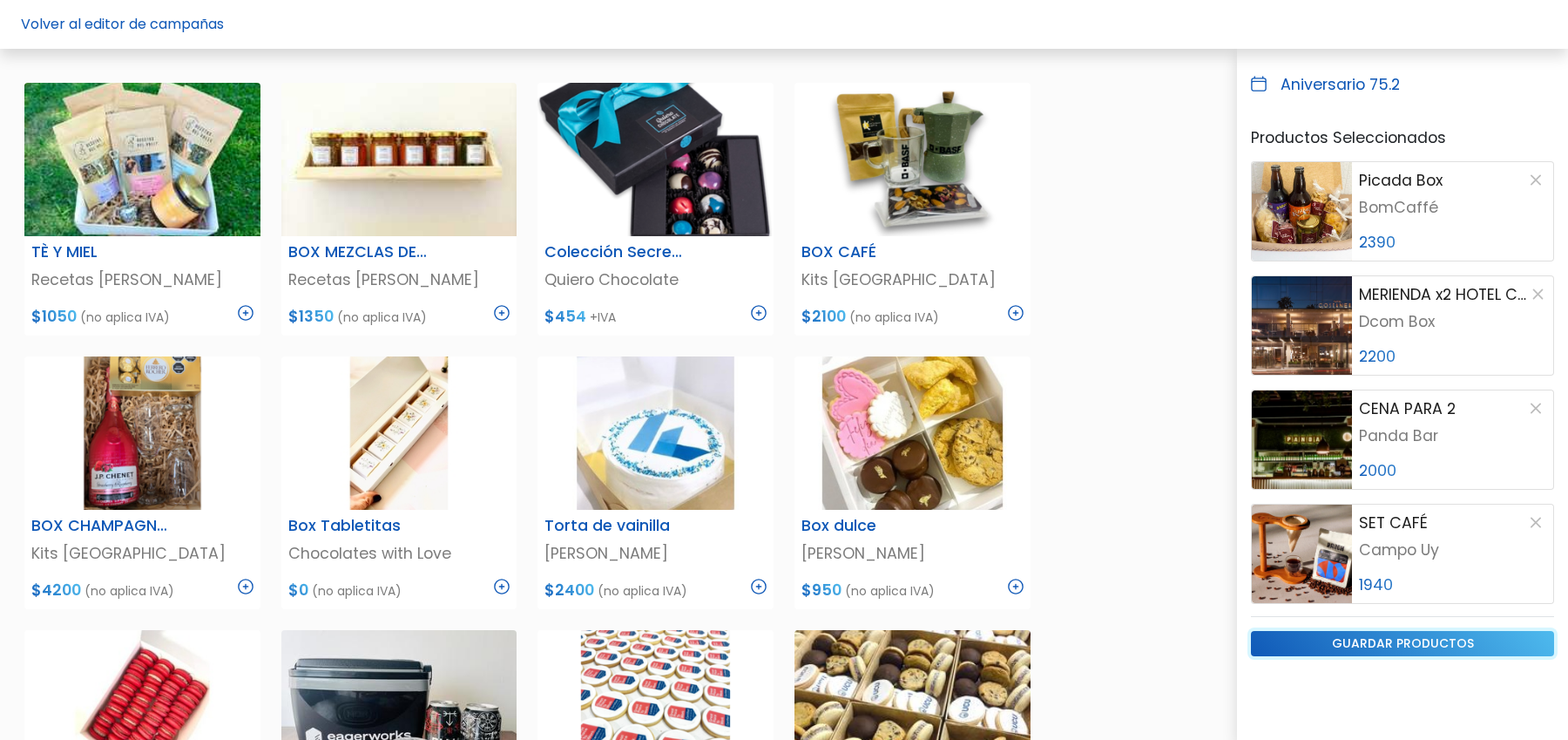
click at [1419, 644] on input "guardar productos" at bounding box center [1402, 644] width 303 height 26
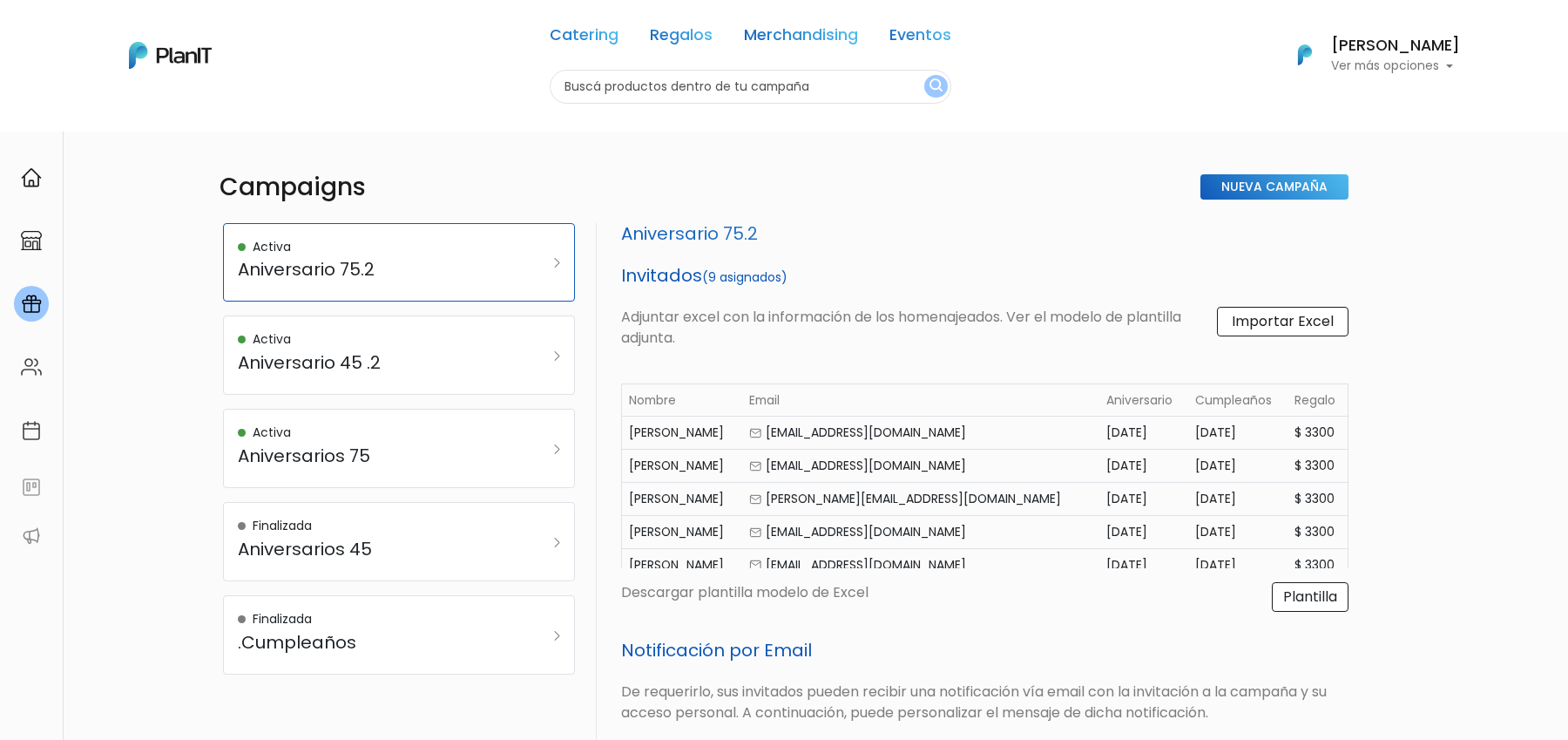
select select "aniversary_date"
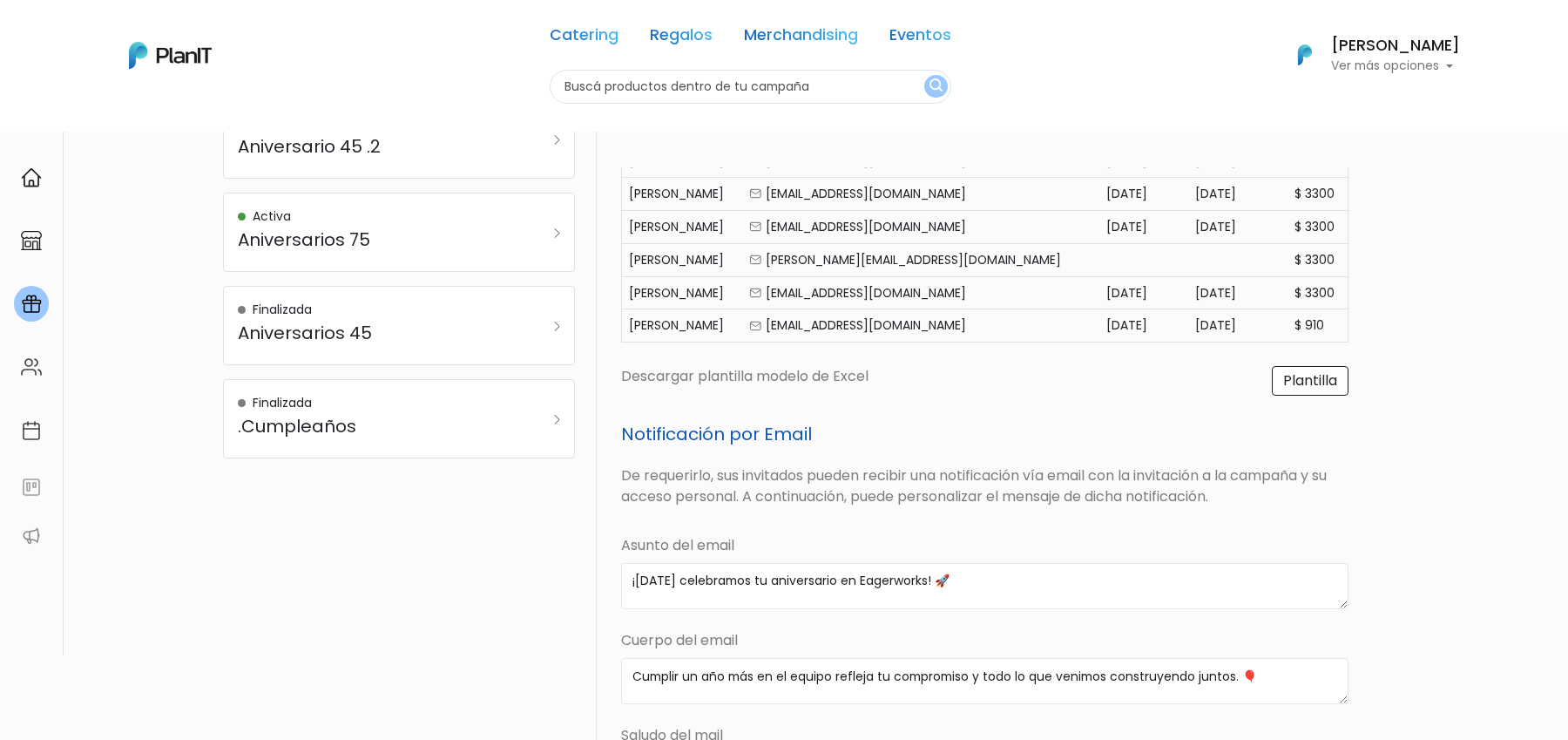
scroll to position [643, 0]
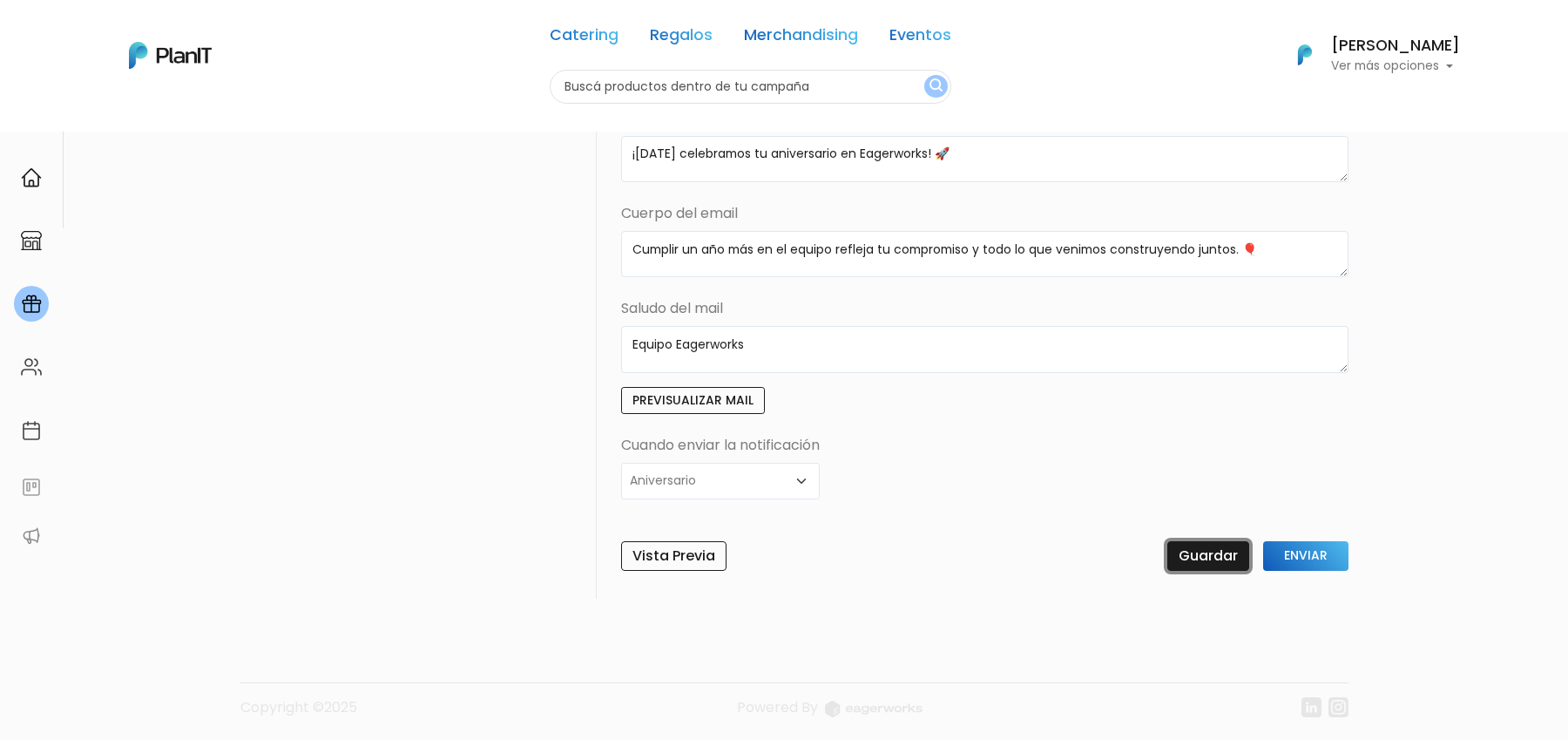
click at [1205, 546] on input "Guardar" at bounding box center [1207, 555] width 81 height 29
